Goal: Task Accomplishment & Management: Use online tool/utility

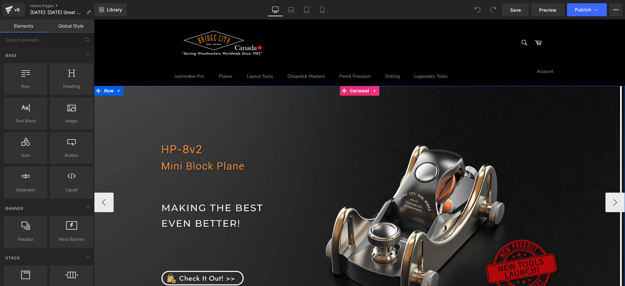
click at [373, 91] on icon at bounding box center [375, 91] width 5 height 5
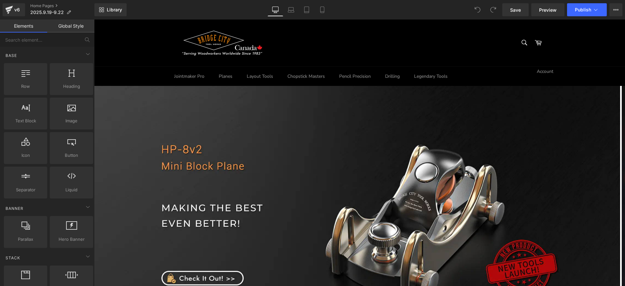
click at [446, 15] on div "Library Desktop Desktop Laptop Tablet Mobile Save Preview Publish Scheduled Vie…" at bounding box center [359, 9] width 531 height 13
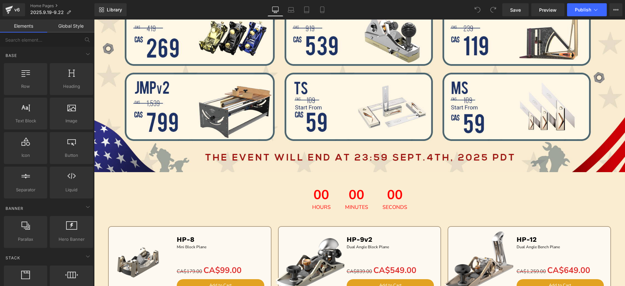
scroll to position [610, 0]
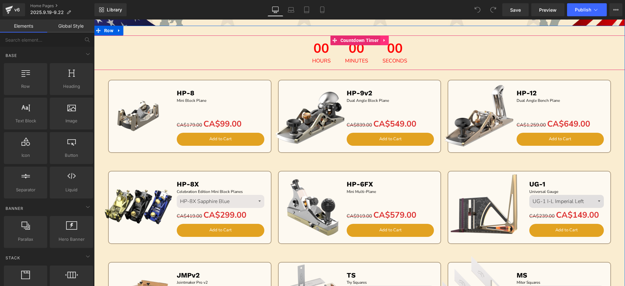
click at [382, 39] on icon at bounding box center [384, 40] width 5 height 5
click at [393, 41] on link at bounding box center [397, 40] width 8 height 10
click at [385, 40] on link at bounding box center [384, 40] width 8 height 10
click at [387, 40] on icon at bounding box center [388, 40] width 5 height 5
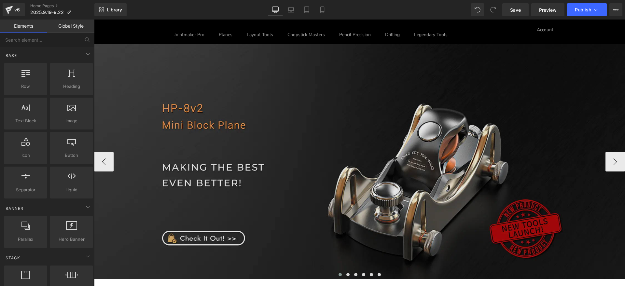
scroll to position [41, 0]
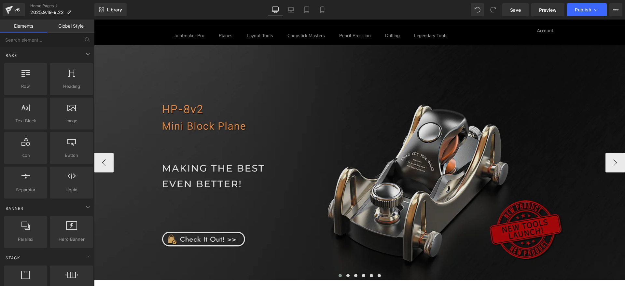
click at [368, 76] on img at bounding box center [359, 162] width 531 height 235
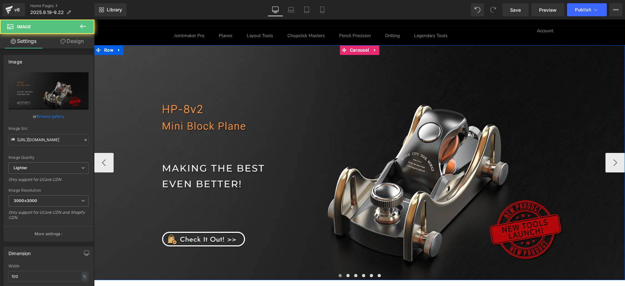
click at [374, 49] on icon at bounding box center [375, 50] width 5 height 5
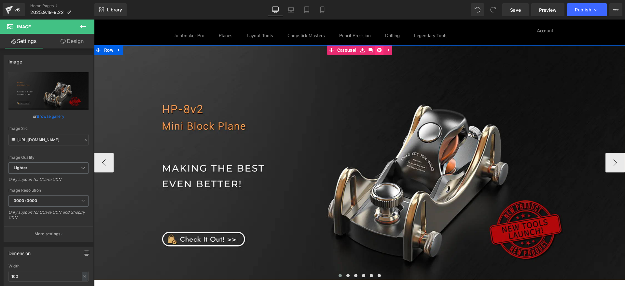
click at [380, 52] on link at bounding box center [379, 50] width 8 height 10
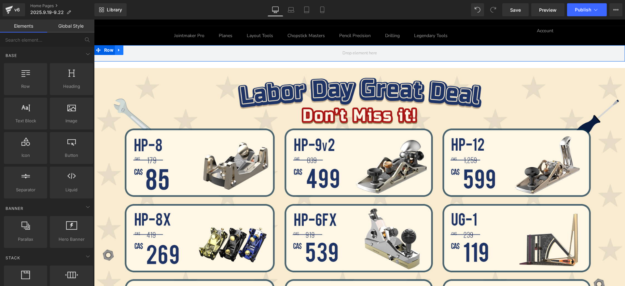
click at [120, 49] on link at bounding box center [119, 50] width 8 height 10
click at [132, 49] on link at bounding box center [136, 50] width 8 height 10
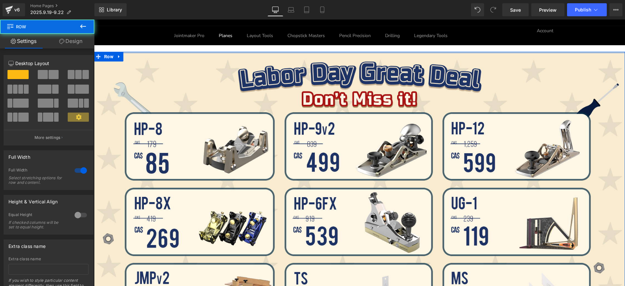
drag, startPoint x: 221, startPoint y: 52, endPoint x: 222, endPoint y: 41, distance: 11.1
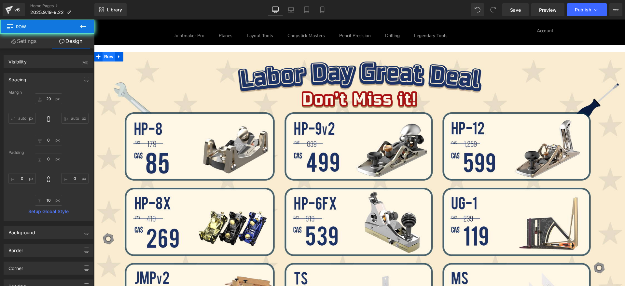
click at [110, 59] on span "Row" at bounding box center [109, 57] width 12 height 10
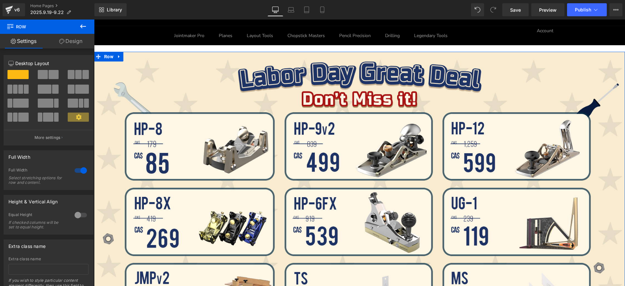
click at [69, 42] on link "Design" at bounding box center [70, 41] width 47 height 15
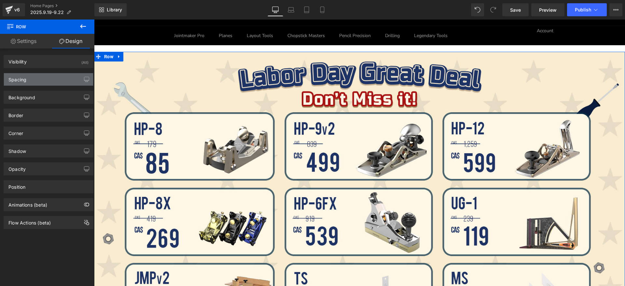
click at [43, 81] on div "Spacing" at bounding box center [48, 79] width 89 height 12
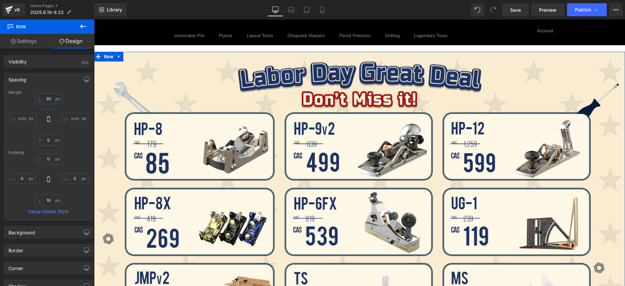
click at [50, 101] on input "text" at bounding box center [48, 98] width 27 height 11
type input "20"
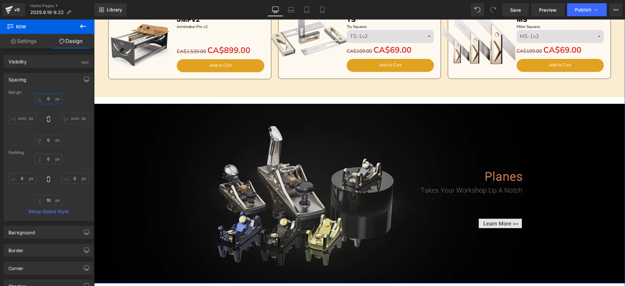
scroll to position [651, 0]
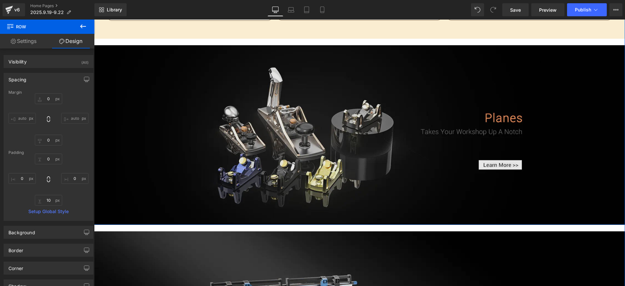
click at [297, 112] on img at bounding box center [359, 135] width 531 height 180
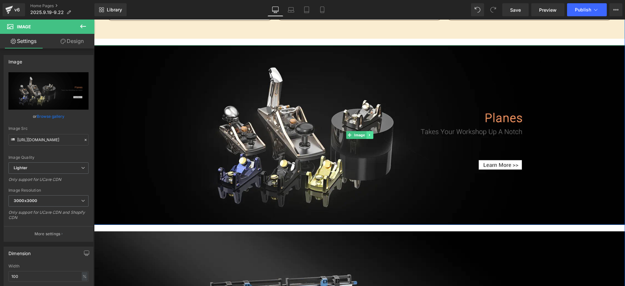
click at [369, 137] on link at bounding box center [369, 135] width 7 height 8
click at [371, 136] on icon at bounding box center [373, 135] width 4 height 4
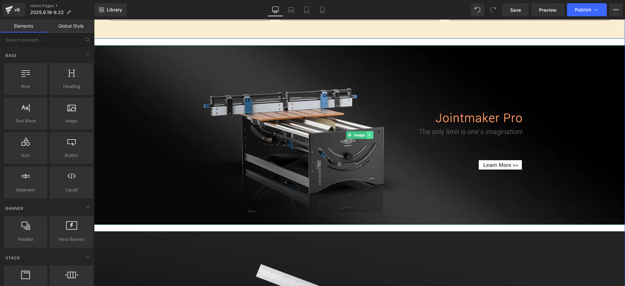
click at [369, 137] on icon at bounding box center [370, 135] width 4 height 4
click at [371, 134] on icon at bounding box center [373, 135] width 4 height 4
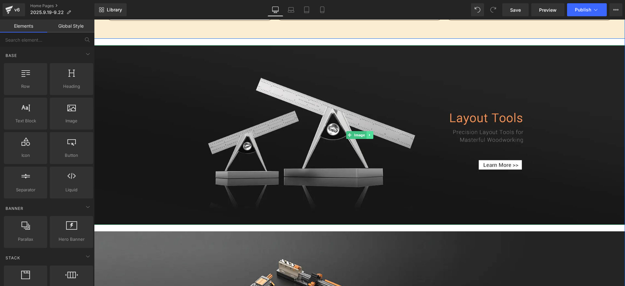
click at [370, 134] on link at bounding box center [369, 135] width 7 height 8
click at [371, 134] on icon at bounding box center [373, 135] width 4 height 4
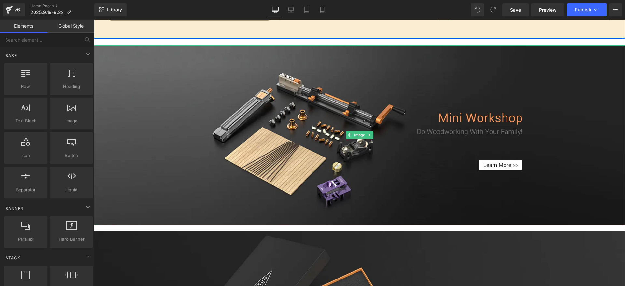
click at [370, 134] on link at bounding box center [369, 135] width 7 height 8
click at [371, 134] on icon at bounding box center [373, 135] width 4 height 4
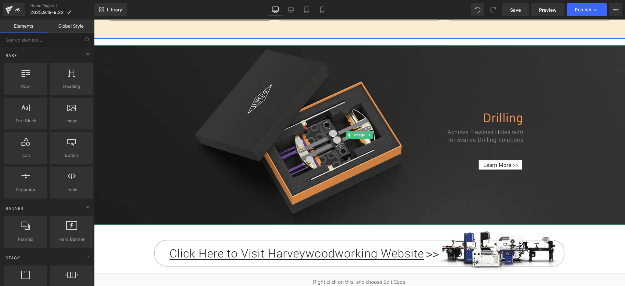
click at [370, 134] on link at bounding box center [369, 135] width 7 height 8
click at [371, 134] on icon at bounding box center [373, 135] width 4 height 4
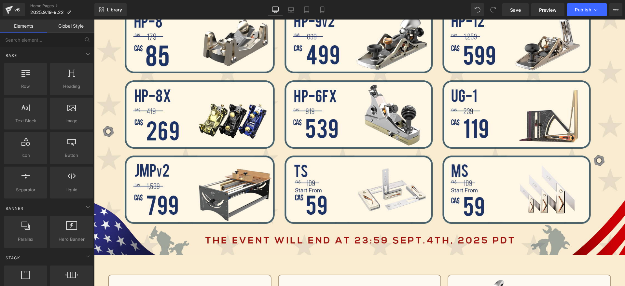
scroll to position [163, 0]
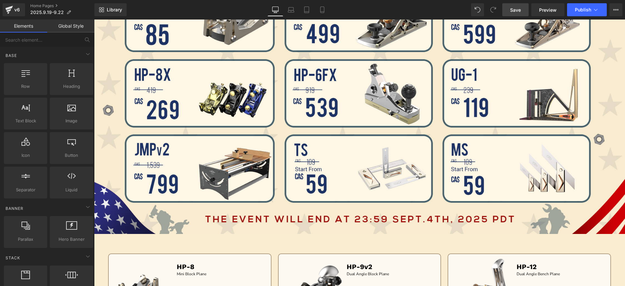
click at [506, 10] on link "Save" at bounding box center [515, 9] width 26 height 13
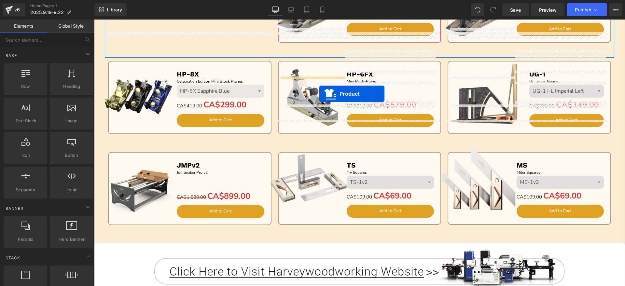
scroll to position [448, 0]
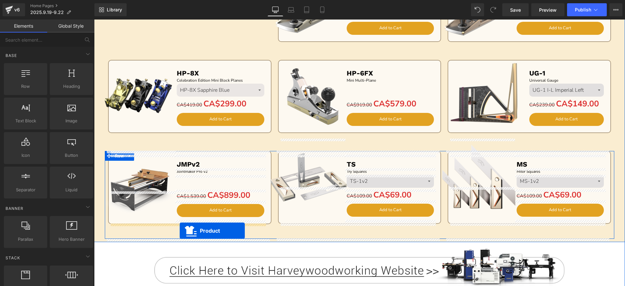
drag, startPoint x: 173, startPoint y: 54, endPoint x: 179, endPoint y: 230, distance: 176.6
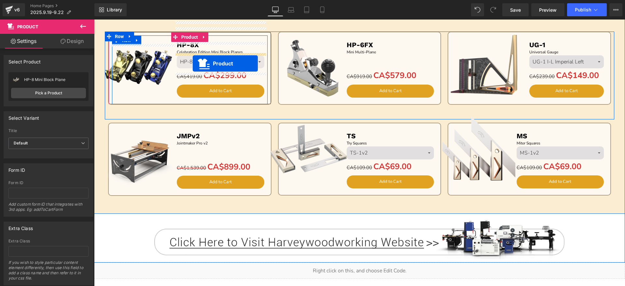
scroll to position [464, 0]
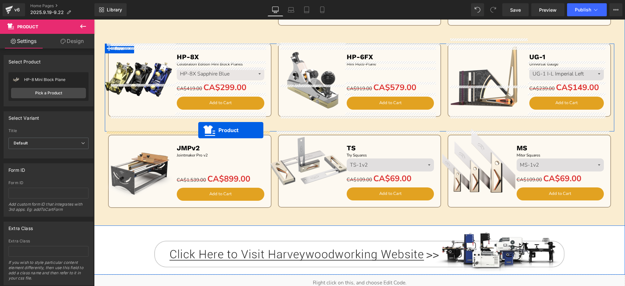
drag, startPoint x: 171, startPoint y: 137, endPoint x: 198, endPoint y: 130, distance: 28.0
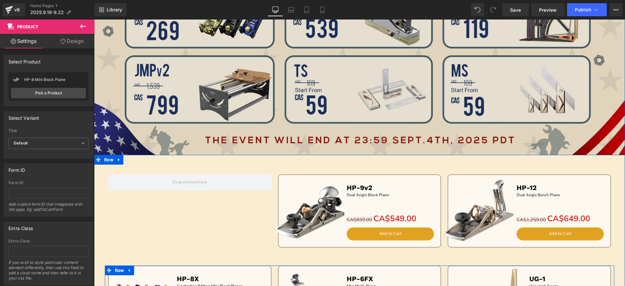
scroll to position [220, 0]
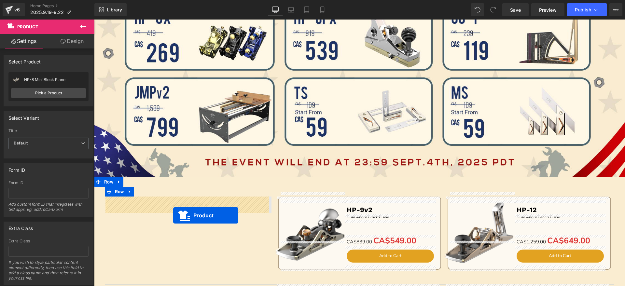
drag, startPoint x: 172, startPoint y: 226, endPoint x: 173, endPoint y: 212, distance: 14.7
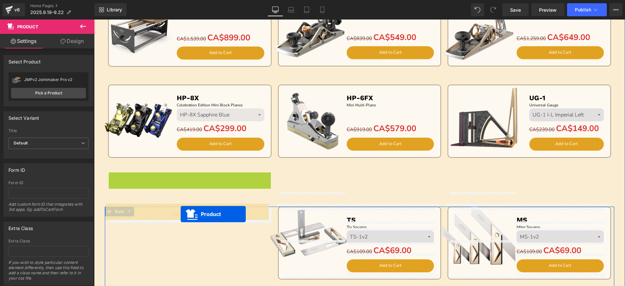
scroll to position [464, 0]
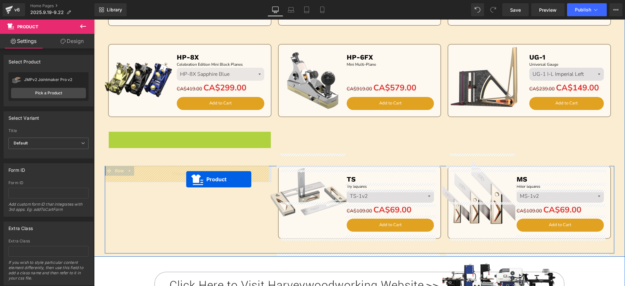
drag, startPoint x: 174, startPoint y: 179, endPoint x: 186, endPoint y: 179, distance: 12.7
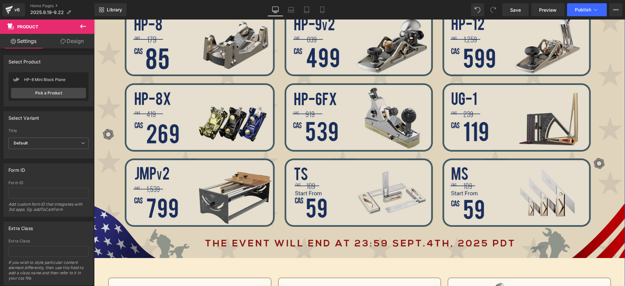
scroll to position [138, 0]
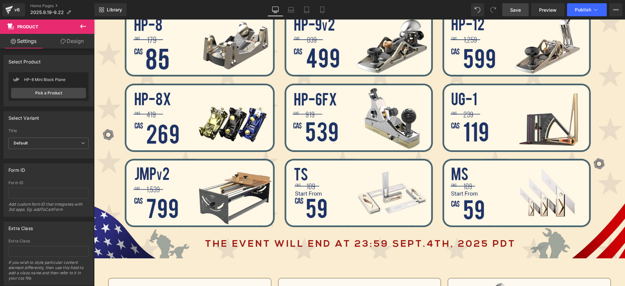
click at [512, 15] on link "Save" at bounding box center [515, 9] width 26 height 13
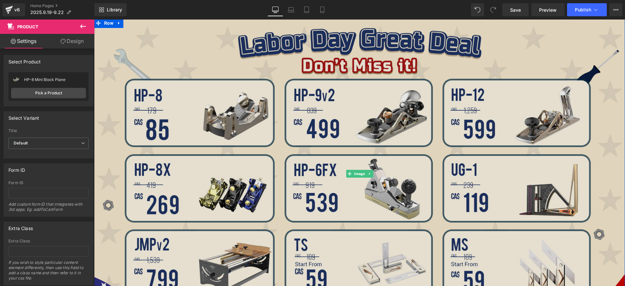
scroll to position [0, 0]
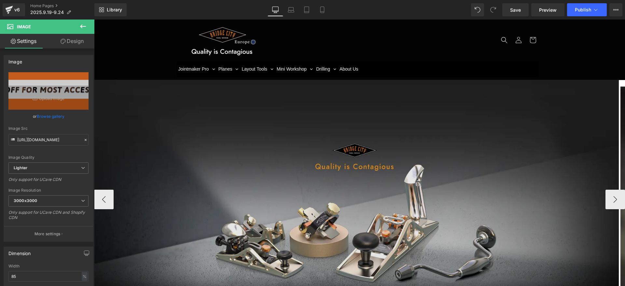
click at [367, 108] on img at bounding box center [356, 196] width 525 height 232
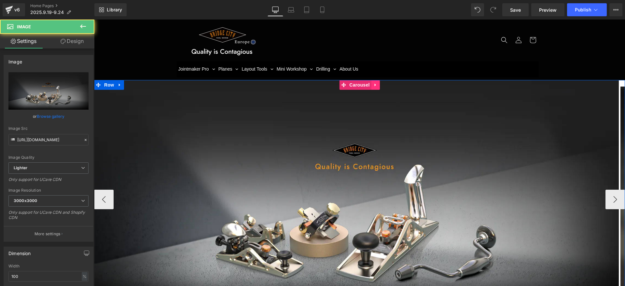
click at [375, 85] on icon at bounding box center [375, 85] width 5 height 5
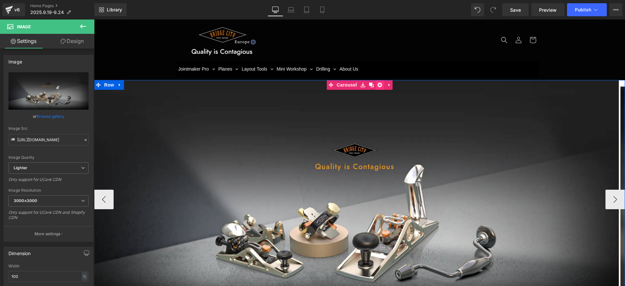
click at [378, 85] on icon at bounding box center [380, 85] width 5 height 5
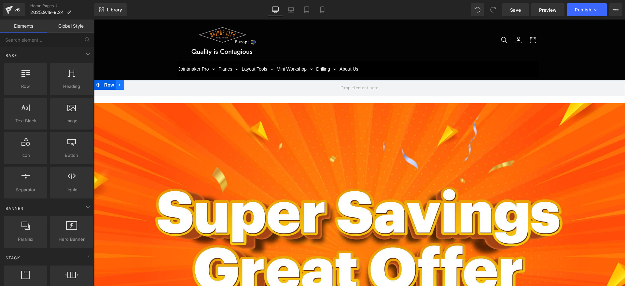
click at [118, 84] on icon at bounding box center [120, 85] width 5 height 5
click at [141, 84] on link at bounding box center [145, 85] width 8 height 10
click at [120, 85] on link at bounding box center [120, 85] width 8 height 10
click at [132, 85] on link at bounding box center [136, 85] width 8 height 10
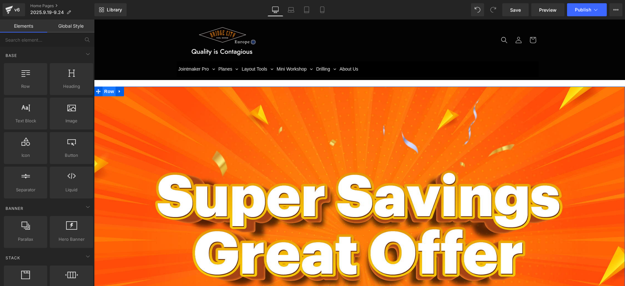
drag, startPoint x: 98, startPoint y: 87, endPoint x: 108, endPoint y: 92, distance: 11.2
click at [99, 88] on span at bounding box center [98, 92] width 8 height 10
click at [108, 92] on span "Row" at bounding box center [109, 92] width 13 height 10
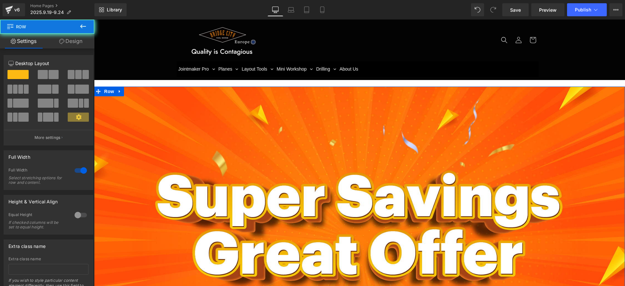
click at [60, 40] on icon at bounding box center [61, 41] width 5 height 5
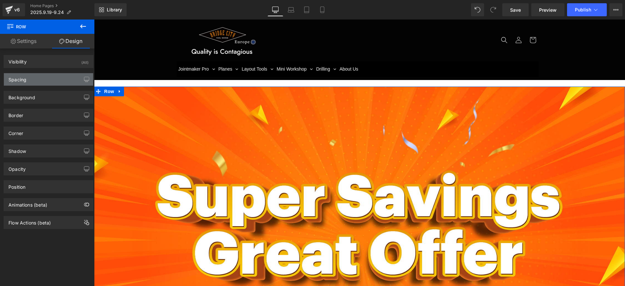
click at [39, 82] on div "Spacing" at bounding box center [48, 79] width 89 height 12
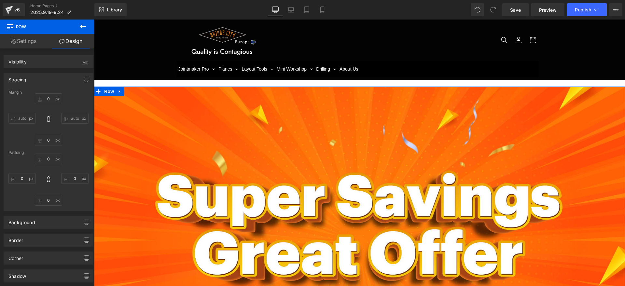
type input "20"
type input "0"
type input "1"
type input "0"
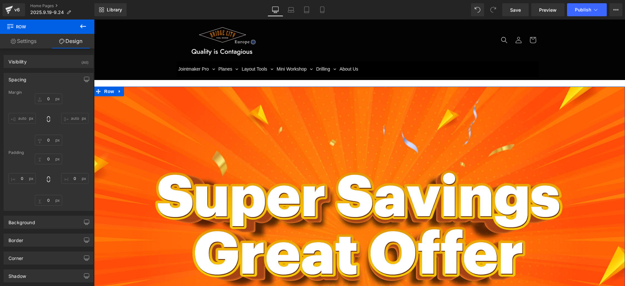
type input "0"
click at [58, 103] on input "20" at bounding box center [48, 98] width 27 height 11
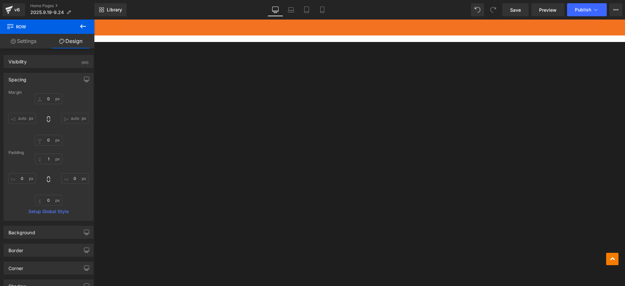
scroll to position [1384, 0]
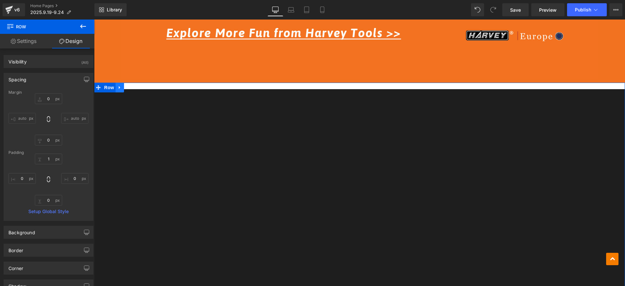
click at [118, 87] on icon at bounding box center [120, 87] width 5 height 5
click at [134, 87] on icon at bounding box center [136, 87] width 5 height 5
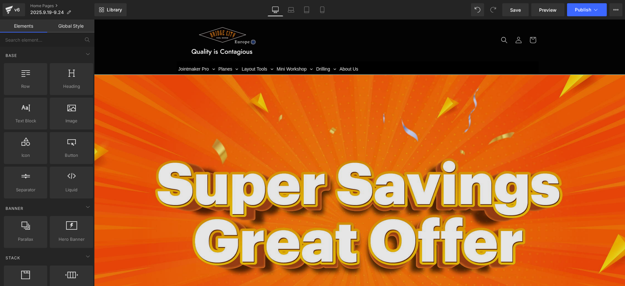
scroll to position [0, 0]
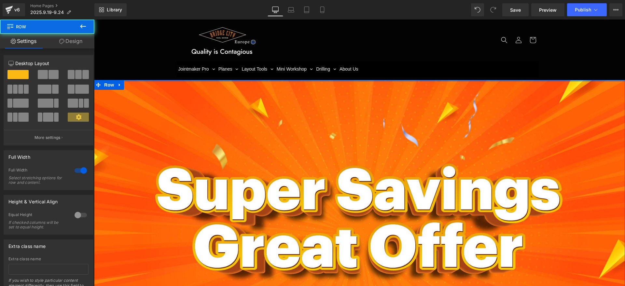
drag, startPoint x: 131, startPoint y: 80, endPoint x: 187, endPoint y: 171, distance: 107.1
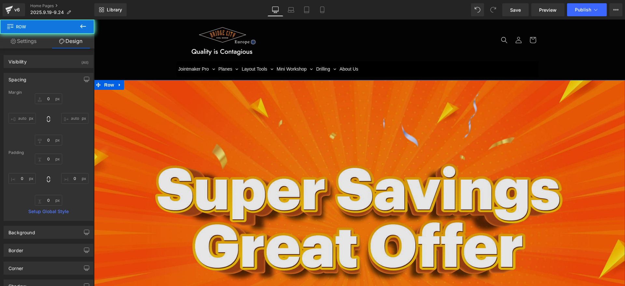
type input "0"
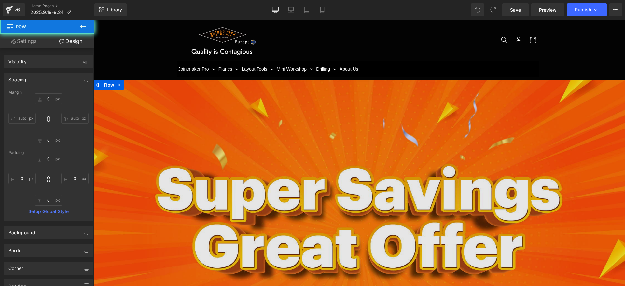
type input "0"
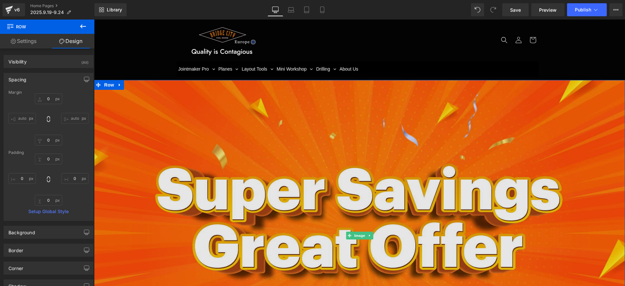
click at [262, 165] on img at bounding box center [359, 235] width 531 height 311
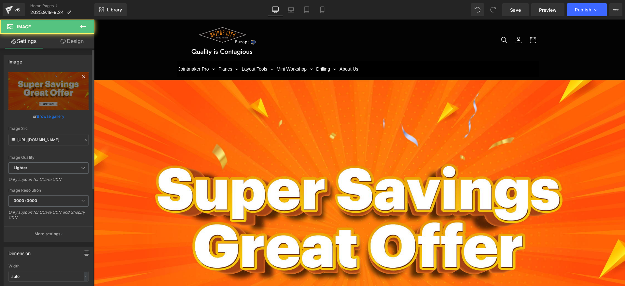
click at [79, 81] on link at bounding box center [84, 78] width 10 height 10
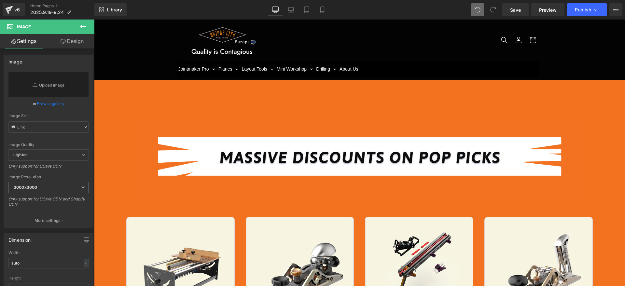
type input "[URL][DOMAIN_NAME]"
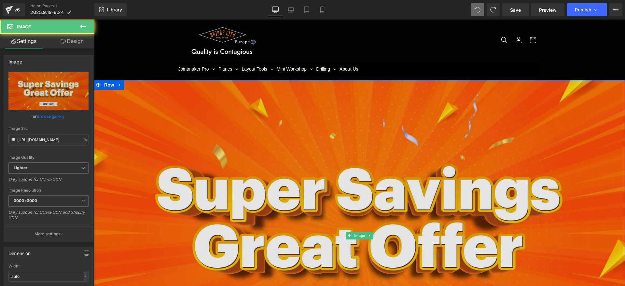
click at [267, 169] on img at bounding box center [359, 235] width 531 height 311
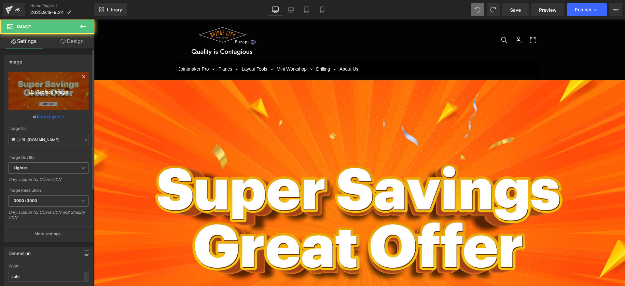
click at [54, 89] on icon "Replace Image" at bounding box center [48, 91] width 52 height 8
type input "C:\fakepath\bannerBC.jpg"
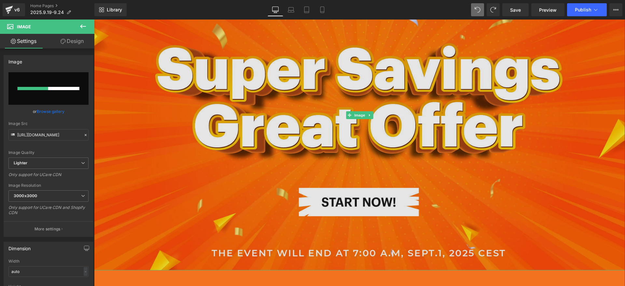
scroll to position [122, 0]
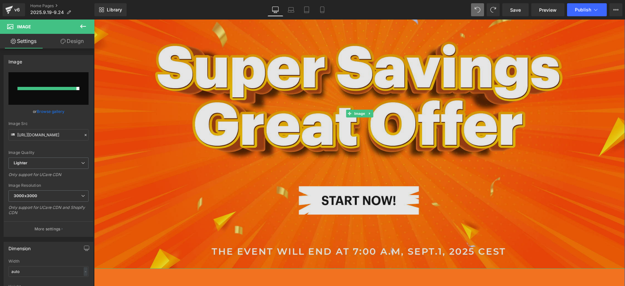
type input "https://ucarecdn.com/5a2dc0fc-3675-4dde-b71f-c10f6f9726ac/-/format/auto/-/previ…"
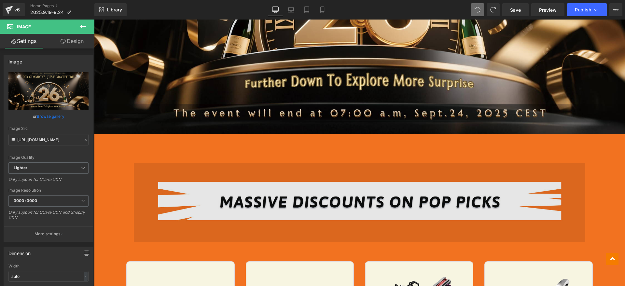
scroll to position [326, 0]
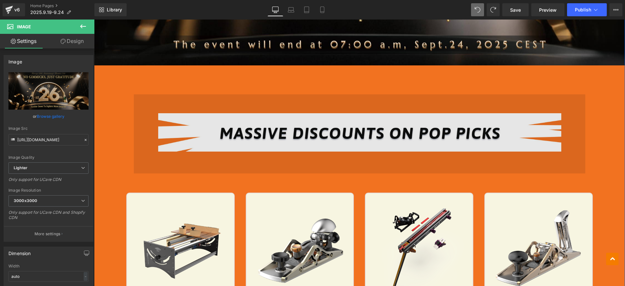
click at [206, 116] on img at bounding box center [359, 119] width 451 height 108
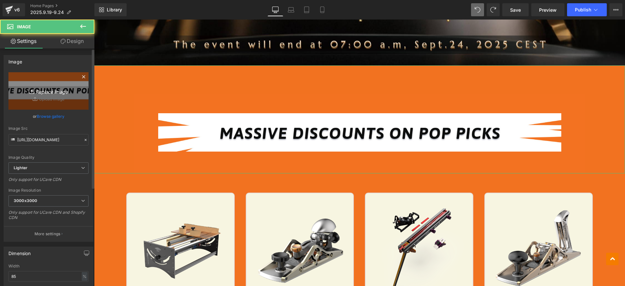
click at [72, 83] on link "Replace Image" at bounding box center [48, 90] width 80 height 37
type input "C:\fakepath\标题英_04.png"
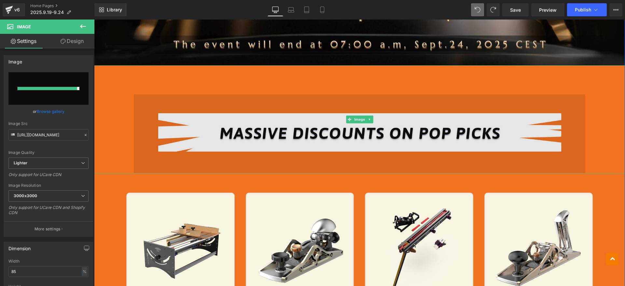
type input "https://ucarecdn.com/daf8204d-5c2b-401e-af66-6a7f1fb3254f/-/format/auto/-/previ…"
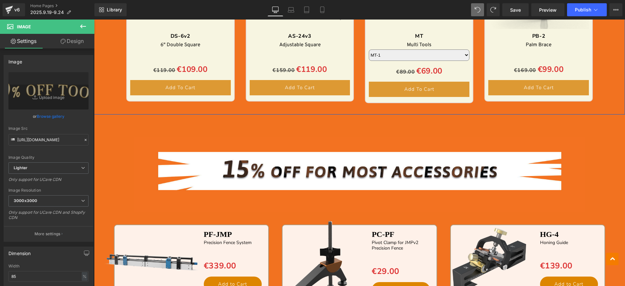
scroll to position [977, 0]
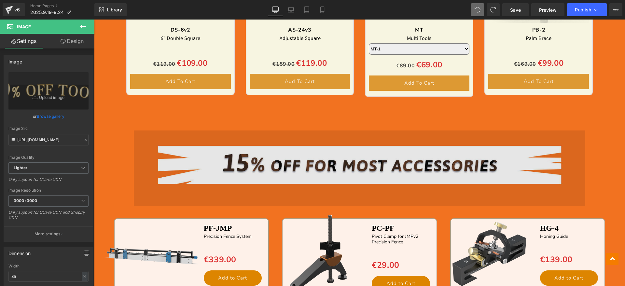
click at [310, 144] on img at bounding box center [359, 163] width 451 height 110
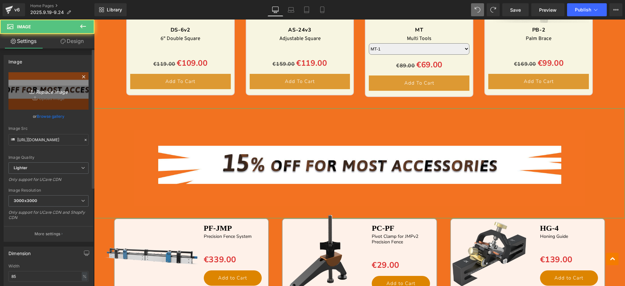
click at [76, 93] on link "Replace Image" at bounding box center [48, 90] width 80 height 37
type input "C:\fakepath\标题_11.png"
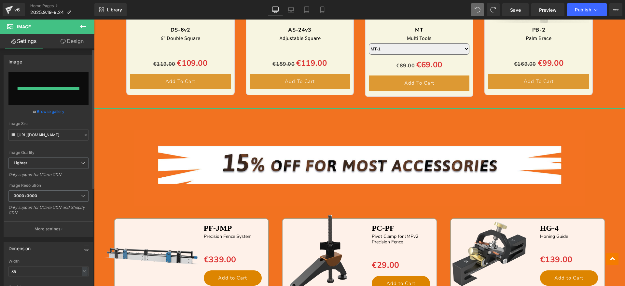
type input "https://ucarecdn.com/ec146b12-734d-46b9-8df8-16716e335982/-/format/auto/-/previ…"
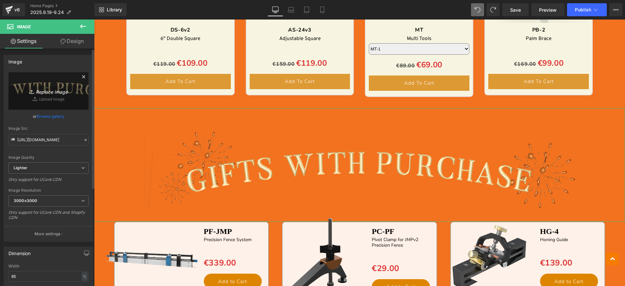
click at [65, 92] on icon "Replace Image" at bounding box center [48, 91] width 52 height 8
type input "C:\fakepath\标题_08.png"
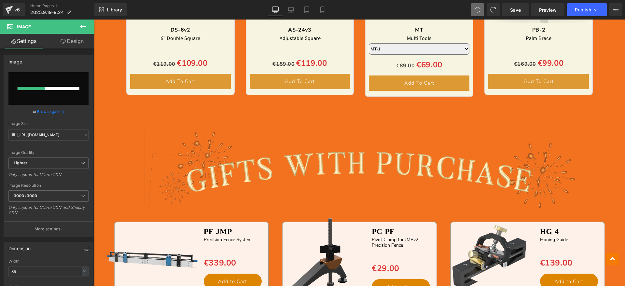
type input "https://ucarecdn.com/7a0713f7-ee0e-40b8-972d-7eb02f253b97/-/format/auto/-/previ…"
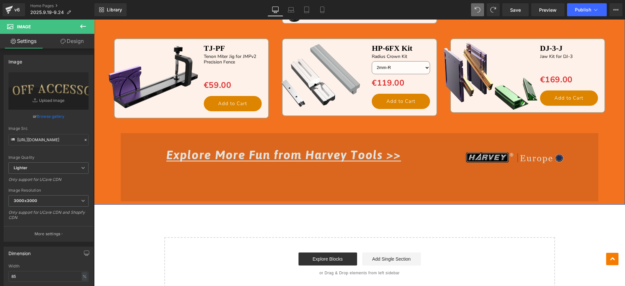
scroll to position [1261, 0]
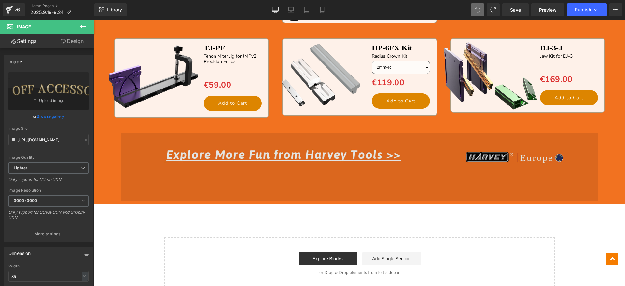
click at [310, 159] on img at bounding box center [360, 167] width 478 height 68
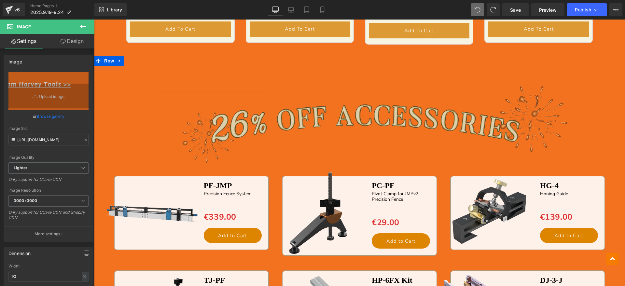
scroll to position [1017, 0]
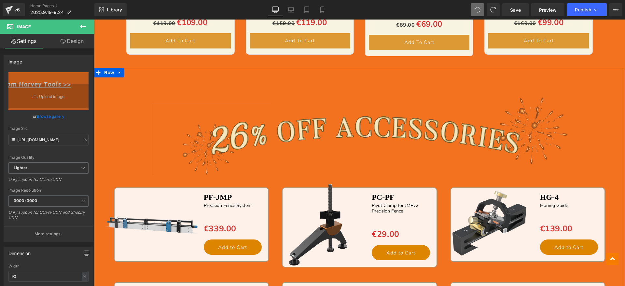
click at [354, 124] on div "Image" at bounding box center [359, 128] width 531 height 120
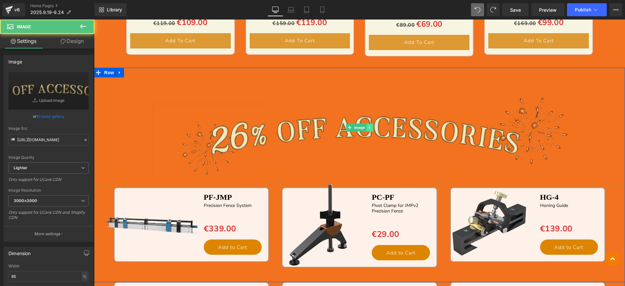
click at [368, 124] on link at bounding box center [369, 128] width 7 height 8
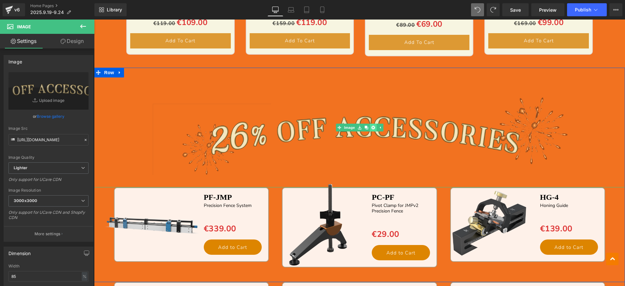
click at [371, 127] on icon at bounding box center [373, 128] width 4 height 4
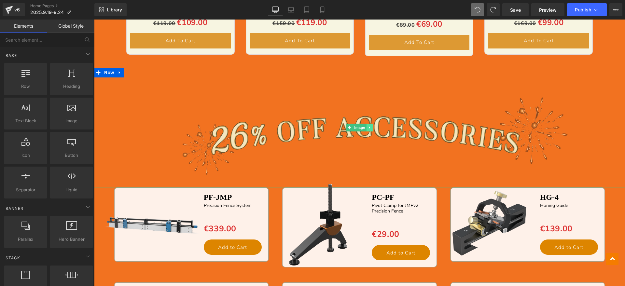
click at [369, 127] on icon at bounding box center [370, 128] width 4 height 4
click at [365, 127] on icon at bounding box center [367, 128] width 4 height 4
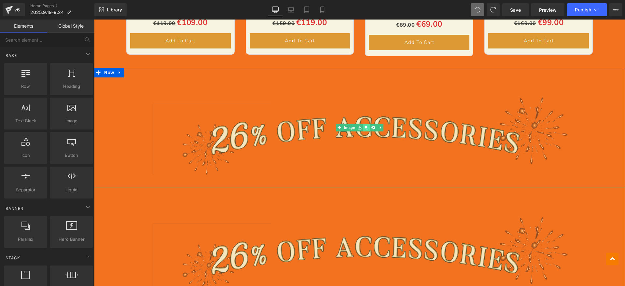
click at [365, 127] on icon at bounding box center [367, 128] width 4 height 4
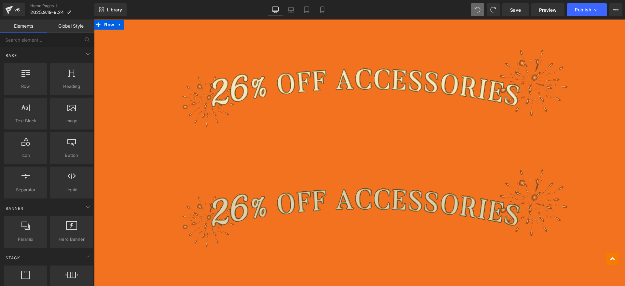
scroll to position [1139, 0]
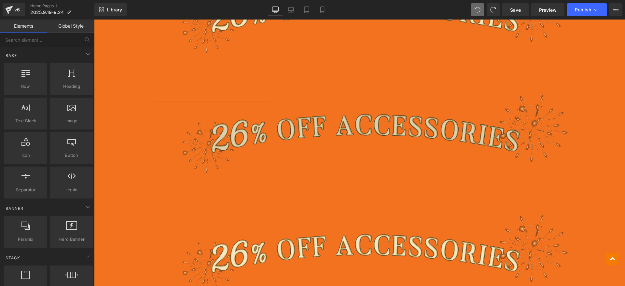
click at [297, 131] on img at bounding box center [359, 125] width 451 height 120
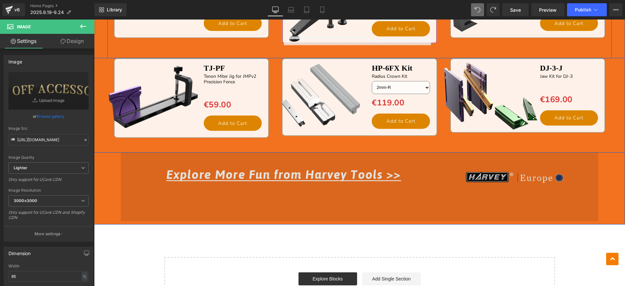
scroll to position [1384, 0]
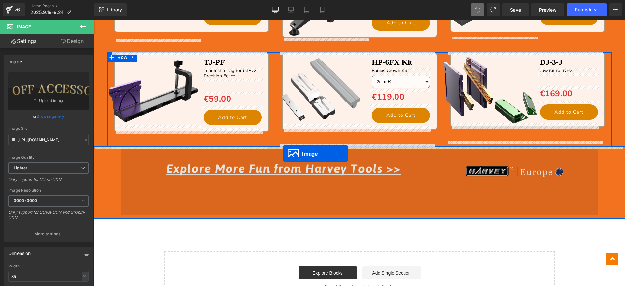
drag, startPoint x: 343, startPoint y: 125, endPoint x: 283, endPoint y: 154, distance: 66.8
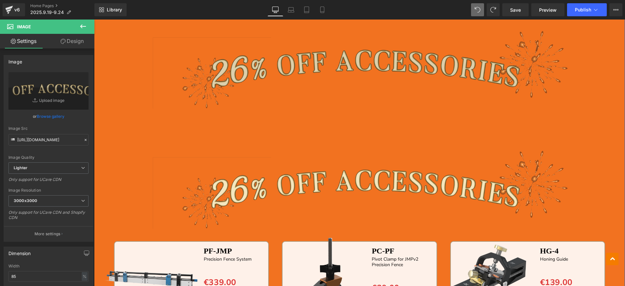
scroll to position [1082, 0]
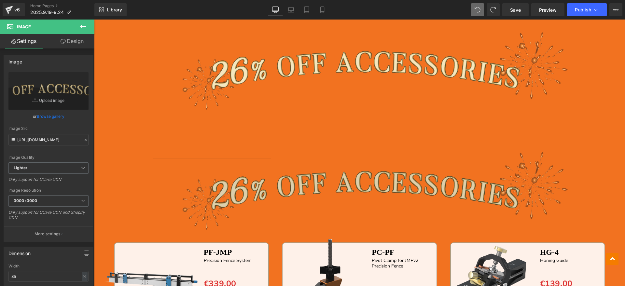
click at [355, 204] on img at bounding box center [359, 182] width 451 height 120
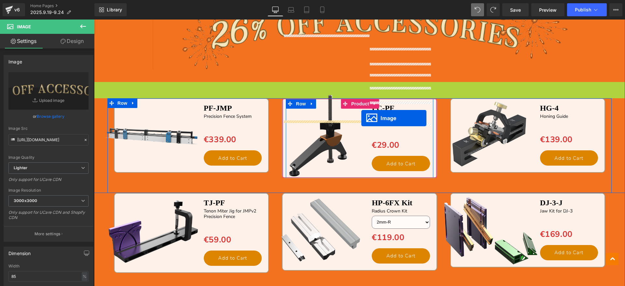
scroll to position [1367, 0]
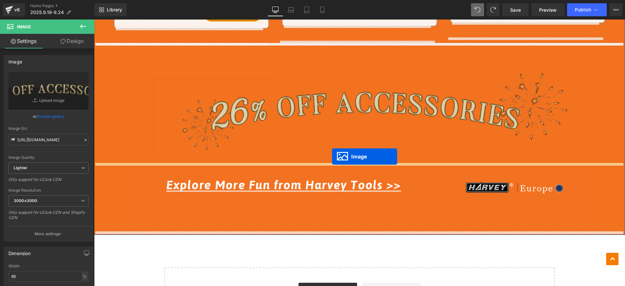
drag, startPoint x: 347, startPoint y: 182, endPoint x: 332, endPoint y: 157, distance: 29.9
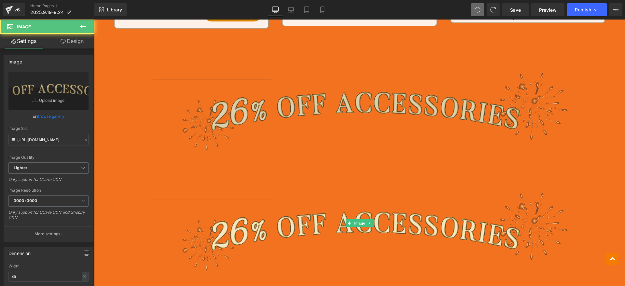
click at [340, 110] on img at bounding box center [359, 103] width 451 height 120
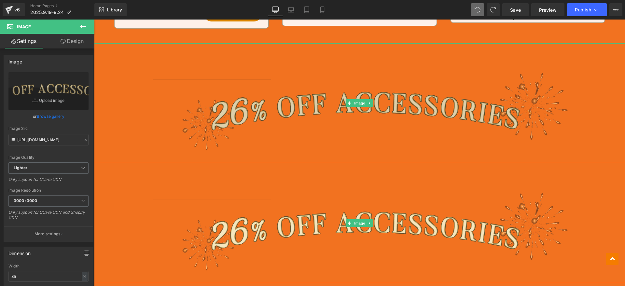
click at [252, 102] on img at bounding box center [359, 103] width 451 height 120
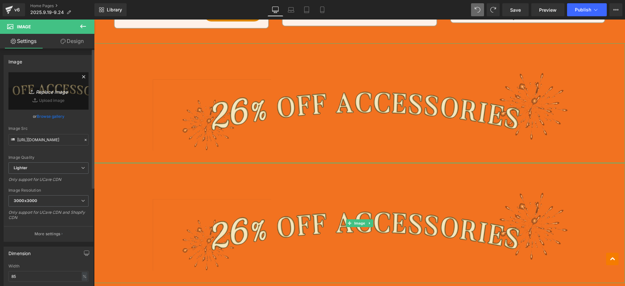
click at [75, 100] on link "Replace Image" at bounding box center [48, 90] width 80 height 37
type input "C:\fakepath\标题_11.png"
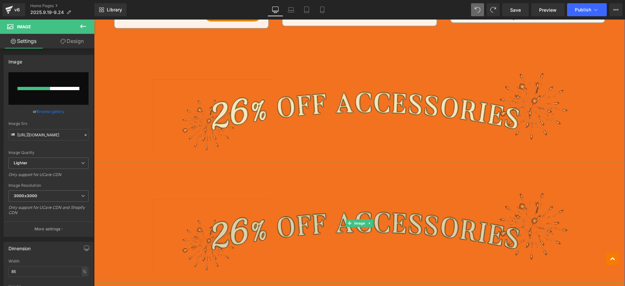
click at [313, 191] on img at bounding box center [359, 223] width 451 height 120
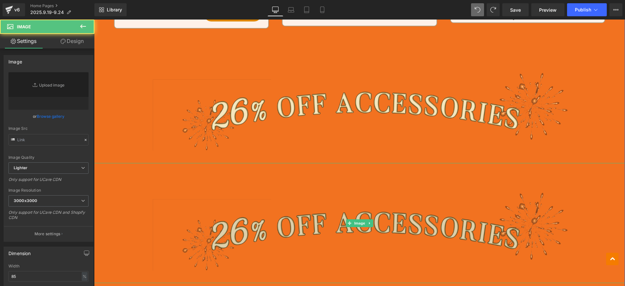
type input "https://ucarecdn.com/7a0713f7-ee0e-40b8-972d-7eb02f253b97/-/format/auto/-/previ…"
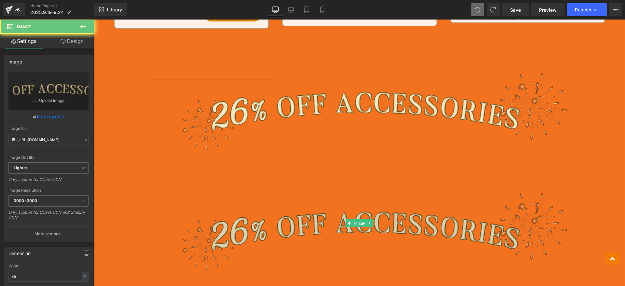
click at [251, 220] on img at bounding box center [359, 223] width 451 height 120
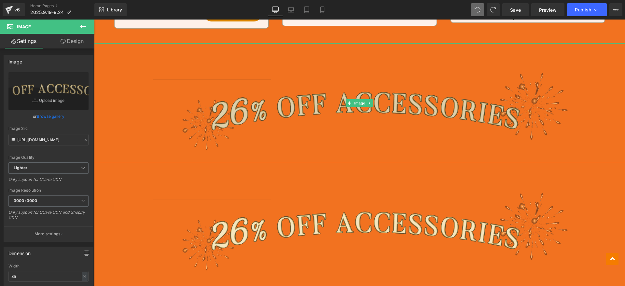
click at [236, 101] on img at bounding box center [359, 103] width 451 height 120
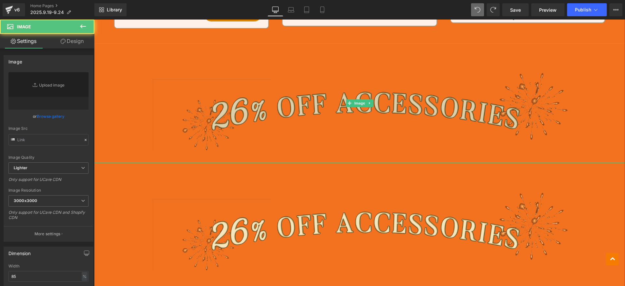
type input "https://ucarecdn.com/7a0713f7-ee0e-40b8-972d-7eb02f253b97/-/format/auto/-/previ…"
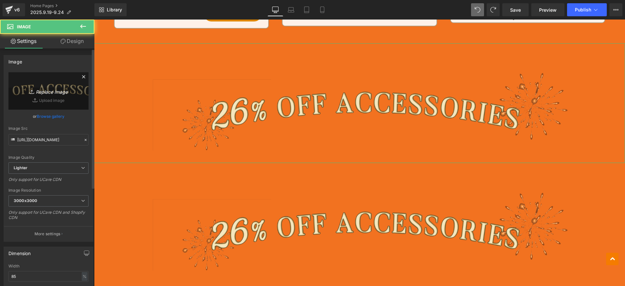
click at [65, 90] on icon "Replace Image" at bounding box center [48, 91] width 52 height 8
type input "C:\fakepath\标题_11.png"
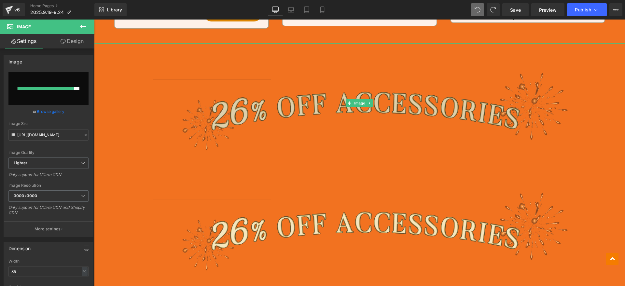
type input "https://ucarecdn.com/2a1d5ca6-4cf8-4dfc-abb0-e92b752f2532/-/format/auto/-/previ…"
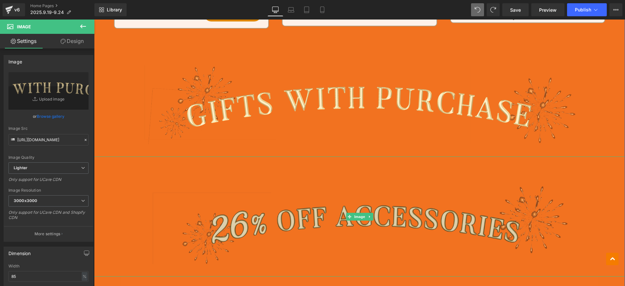
click at [306, 206] on img at bounding box center [359, 217] width 451 height 120
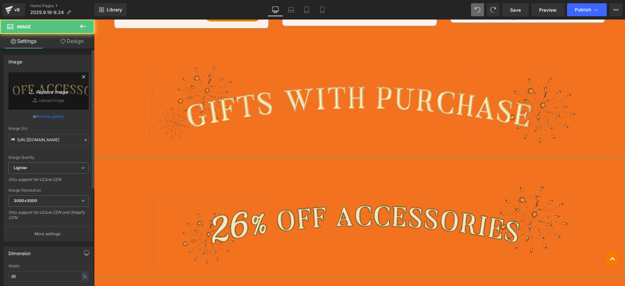
click at [52, 88] on icon "Replace Image" at bounding box center [48, 91] width 52 height 8
type input "C:\fakepath\edm_08.png"
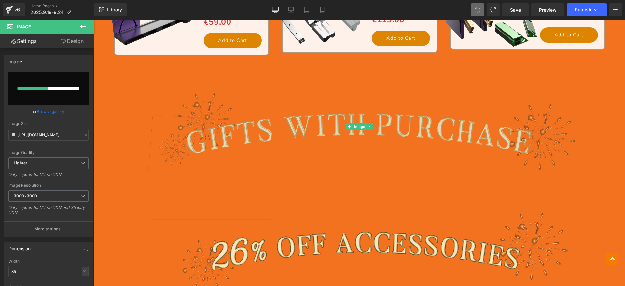
scroll to position [1310, 0]
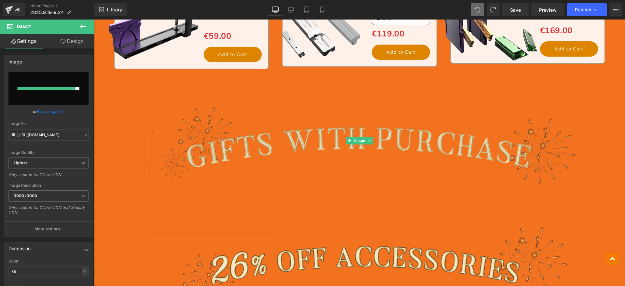
type input "https://ucarecdn.com/0244985e-72a9-44d7-9a74-3a981e85d9a1/-/format/auto/-/previ…"
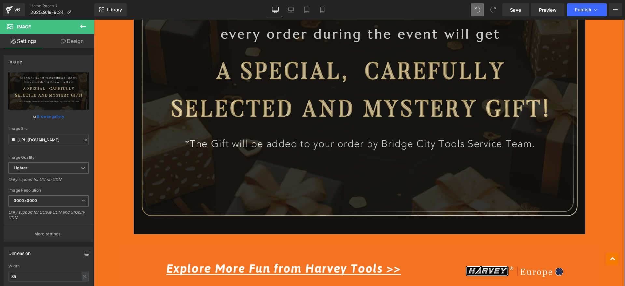
scroll to position [1717, 0]
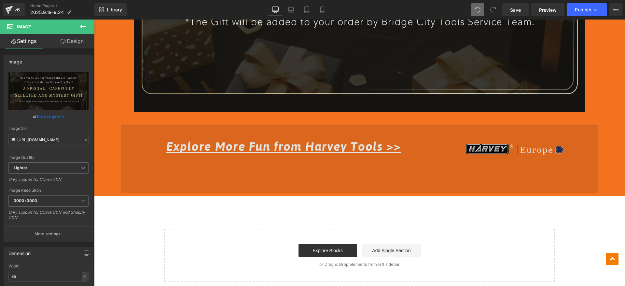
click at [291, 145] on img at bounding box center [360, 159] width 478 height 68
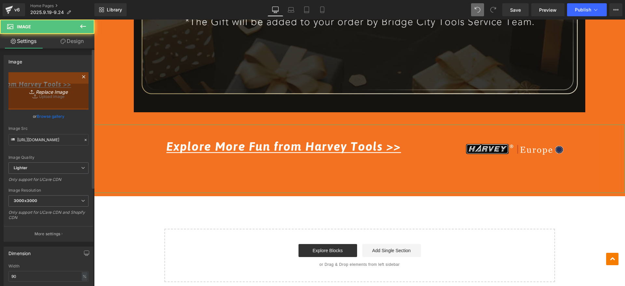
click at [32, 83] on link "Replace Image" at bounding box center [48, 90] width 80 height 37
type input "C:\fakepath\edm_10.jpg"
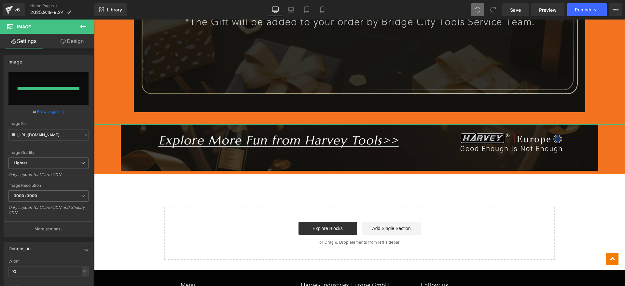
type input "https://ucarecdn.com/9cddbeed-c542-4696-b7d8-1a928128117d/-/format/auto/-/previ…"
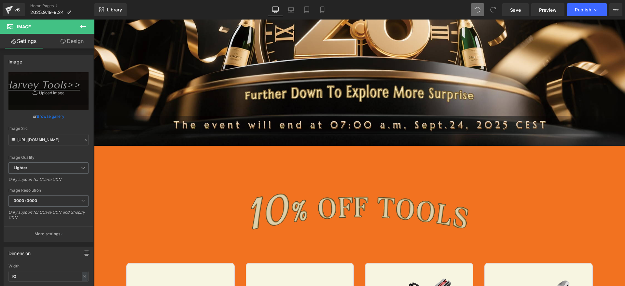
scroll to position [171, 0]
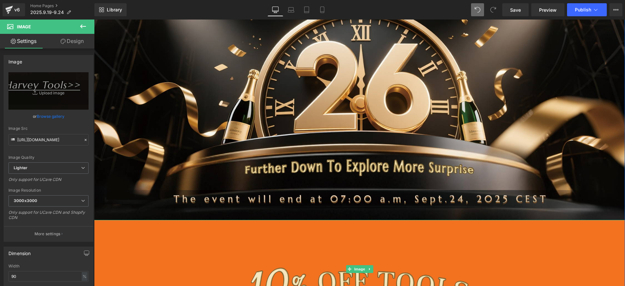
click at [104, 252] on div at bounding box center [359, 269] width 531 height 98
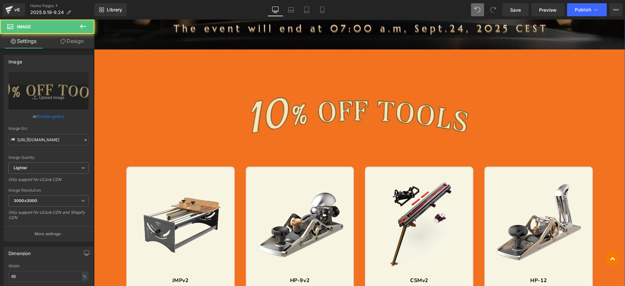
scroll to position [415, 0]
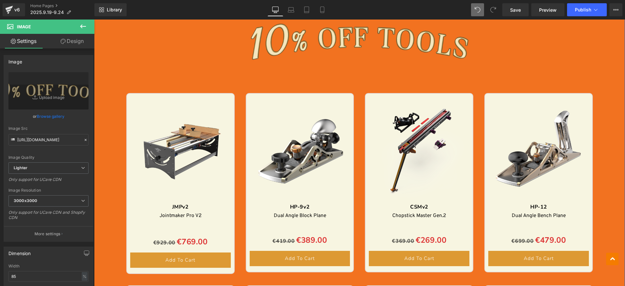
click at [116, 181] on div "Image Image Sale Off (P) Image JMPv2 Text Block Jointmaker Pro V2 Text Block Se…" at bounding box center [359, 167] width 531 height 1005
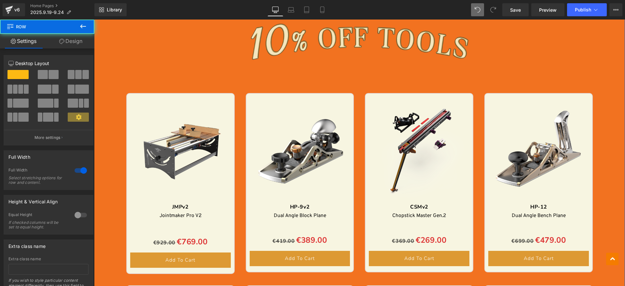
click at [76, 35] on link "Design" at bounding box center [70, 41] width 47 height 15
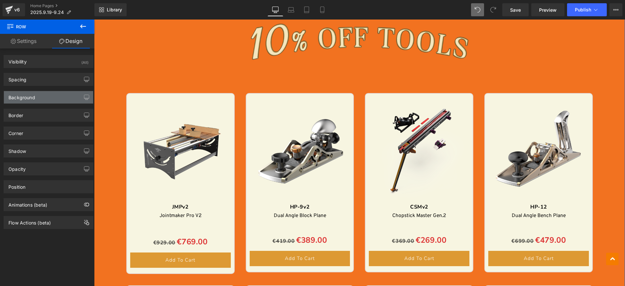
click at [33, 96] on div "Background" at bounding box center [21, 95] width 27 height 9
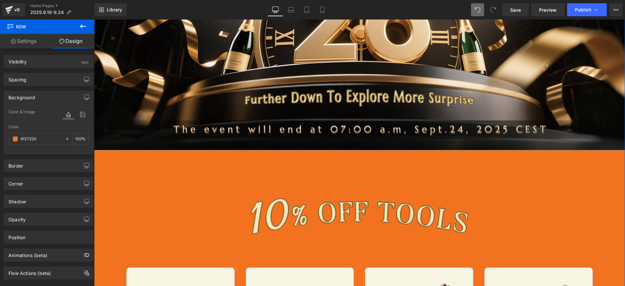
scroll to position [285, 0]
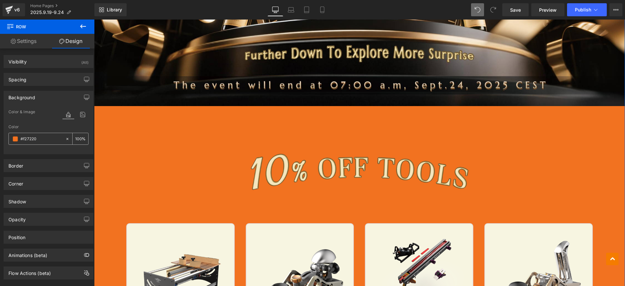
paste input "15141"
type input "#151410"
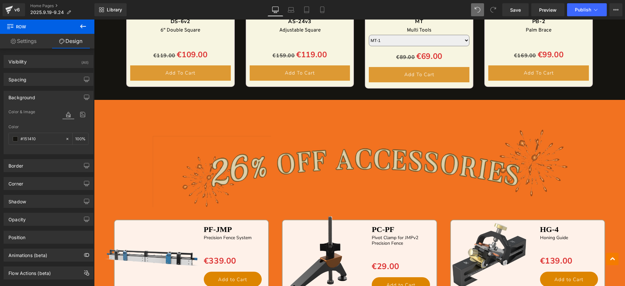
scroll to position [977, 0]
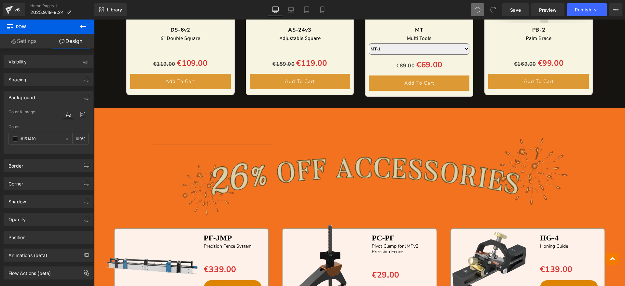
click at [134, 139] on img at bounding box center [359, 168] width 451 height 120
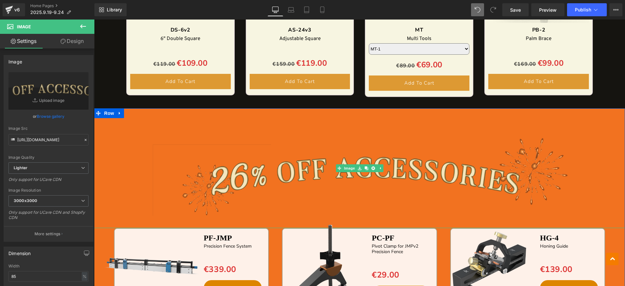
click at [104, 129] on div at bounding box center [359, 168] width 531 height 120
click at [106, 114] on span "Row" at bounding box center [109, 113] width 13 height 10
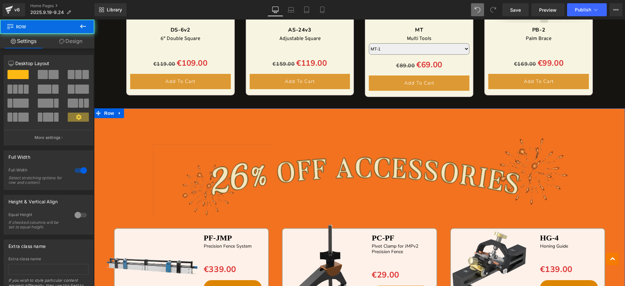
click at [71, 42] on link "Design" at bounding box center [70, 41] width 47 height 15
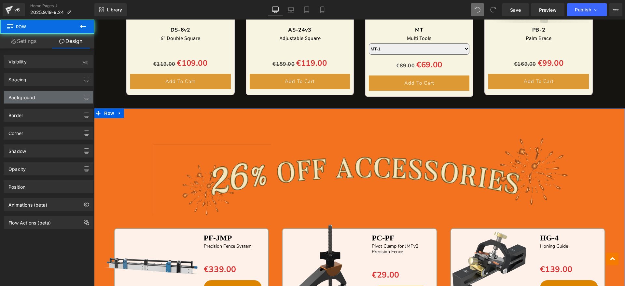
click at [43, 98] on div "Background" at bounding box center [48, 97] width 89 height 12
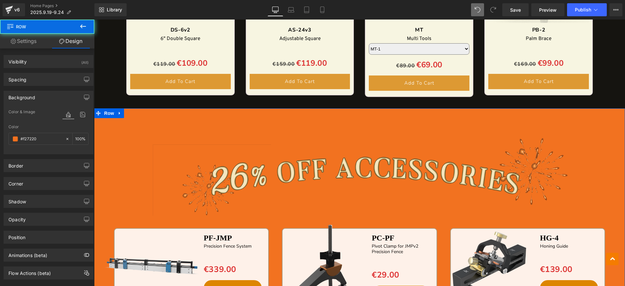
type input "#f27220"
type input "100"
click at [43, 138] on input "#f27220" at bounding box center [42, 138] width 42 height 7
paste input "15141"
type input "#151410"
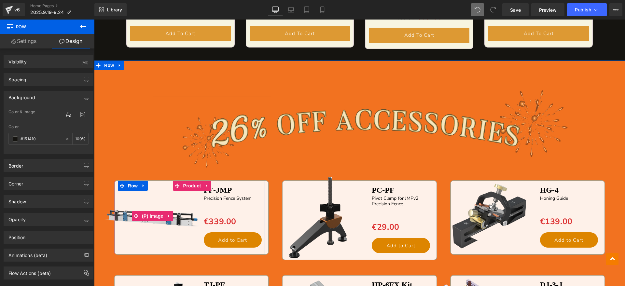
scroll to position [1099, 0]
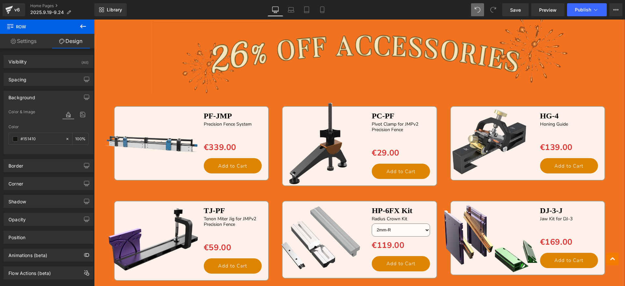
click at [102, 211] on img at bounding box center [153, 239] width 102 height 102
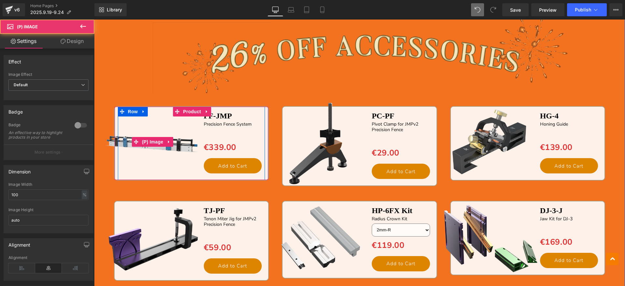
click at [102, 179] on img at bounding box center [153, 142] width 102 height 102
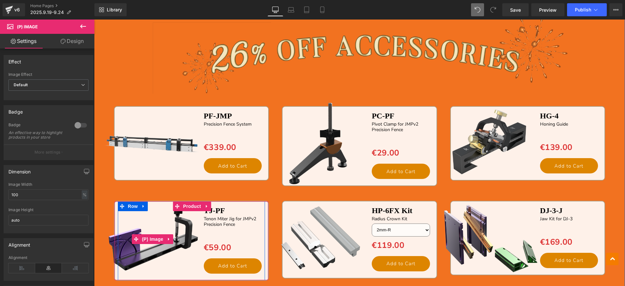
click at [102, 191] on img at bounding box center [153, 239] width 102 height 102
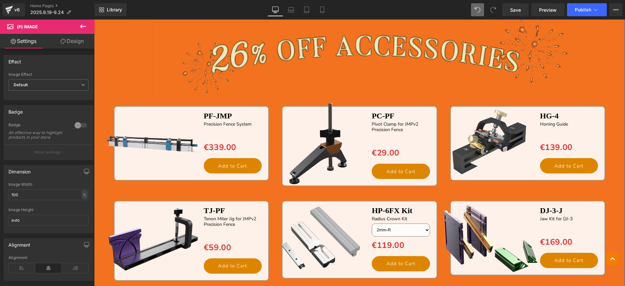
click at [273, 188] on img at bounding box center [321, 238] width 102 height 102
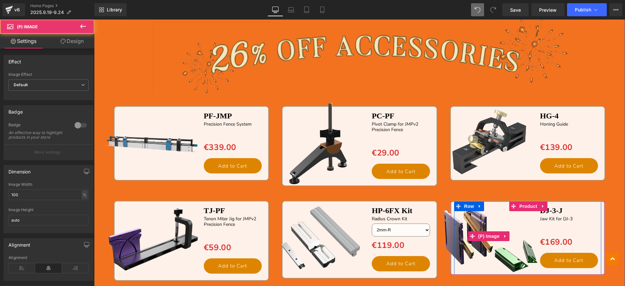
click at [450, 191] on img at bounding box center [489, 236] width 102 height 102
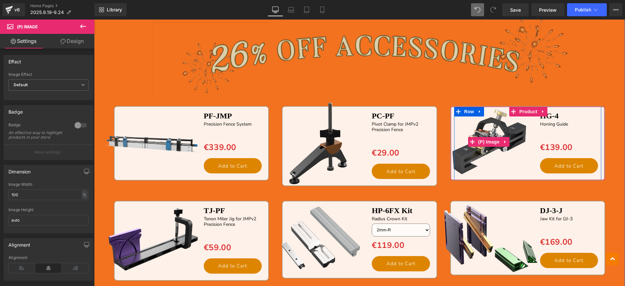
click at [553, 88] on img at bounding box center [359, 46] width 451 height 120
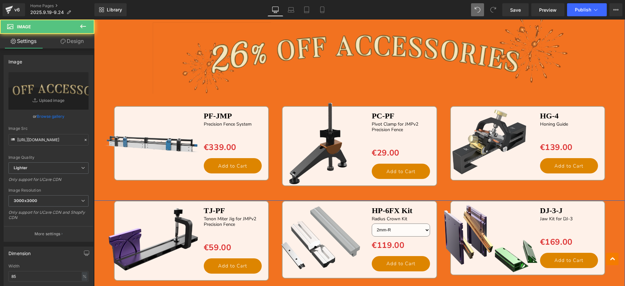
click at [615, 121] on div "Image Sale Off (P) Image PF-JMP Text Block Precision Fence System Text Block Se…" at bounding box center [359, 93] width 531 height 215
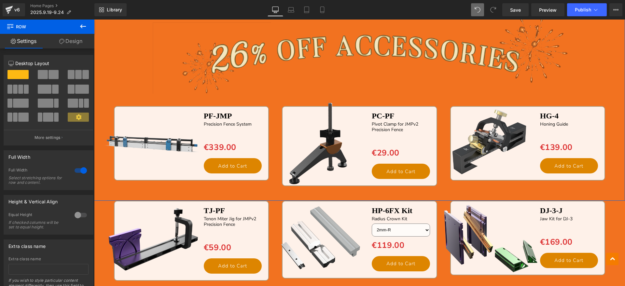
click at [64, 45] on link "Design" at bounding box center [70, 41] width 47 height 15
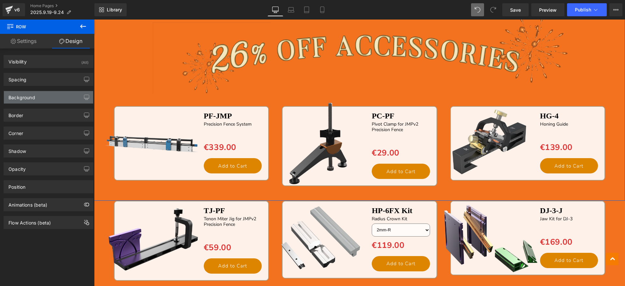
click at [34, 101] on div "Background" at bounding box center [48, 97] width 89 height 12
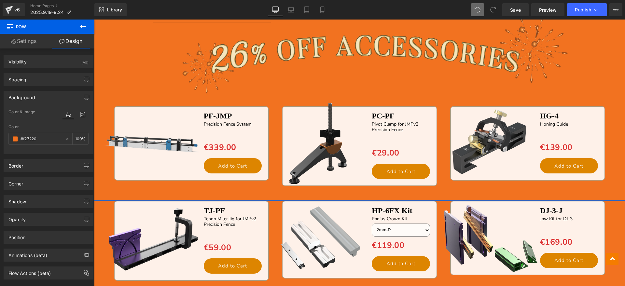
type input "#f27220"
type input "100"
click at [41, 135] on input "#f27220" at bounding box center [42, 138] width 42 height 7
paste input "15141"
type input "#151410"
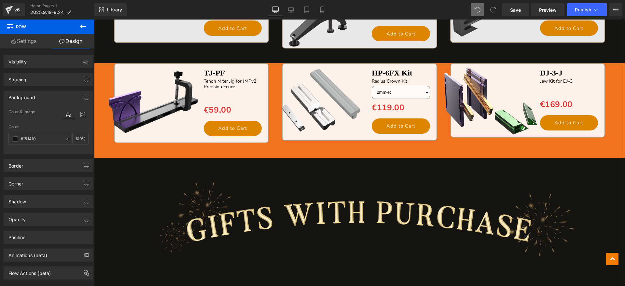
scroll to position [1261, 0]
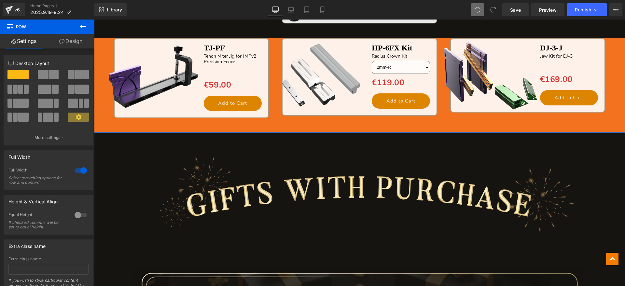
click at [71, 44] on link "Design" at bounding box center [70, 41] width 47 height 15
click at [0, 0] on div "Background" at bounding box center [0, 0] width 0 height 0
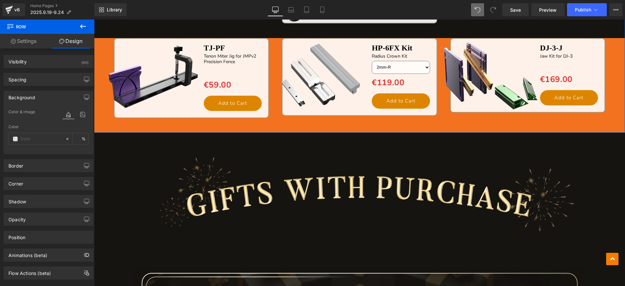
type input "#f27220"
type input "100"
click at [42, 133] on div "#f27220" at bounding box center [37, 138] width 56 height 11
click at [43, 133] on div "#f27220" at bounding box center [37, 138] width 56 height 11
click at [43, 136] on input "#f27220" at bounding box center [42, 138] width 42 height 7
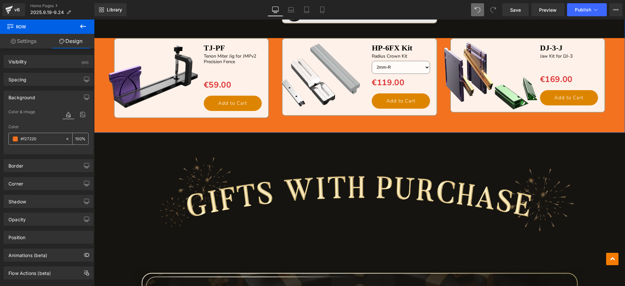
paste input "15141"
paste input "#151410"
type input "#151410#151410"
type input "0"
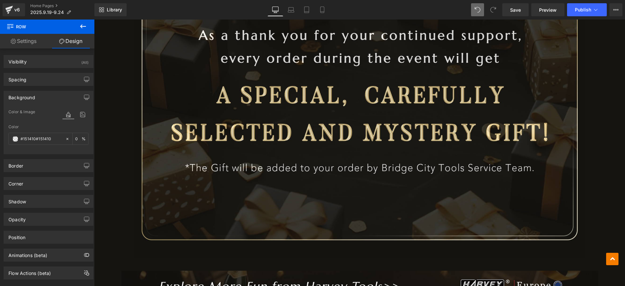
scroll to position [1424, 0]
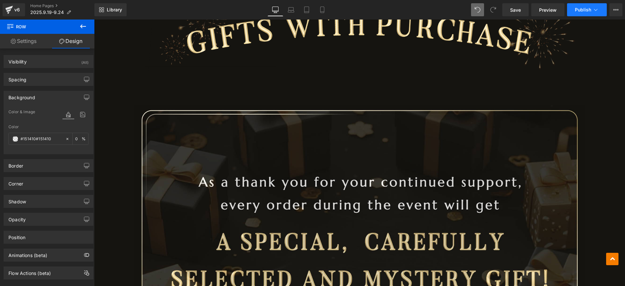
type input "#151410#151410"
click at [590, 16] on button "Publish" at bounding box center [587, 9] width 40 height 13
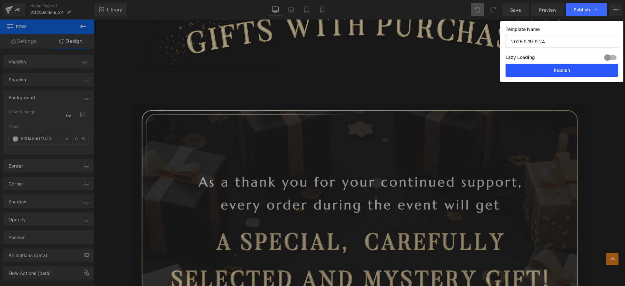
click at [576, 66] on button "Publish" at bounding box center [562, 70] width 113 height 13
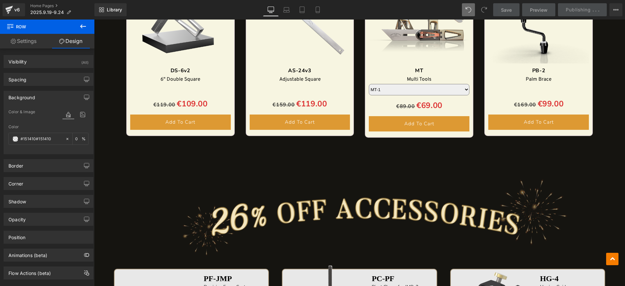
scroll to position [977, 0]
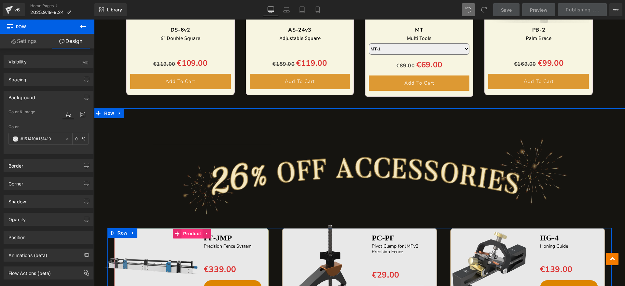
click at [182, 234] on span "Product" at bounding box center [192, 234] width 21 height 10
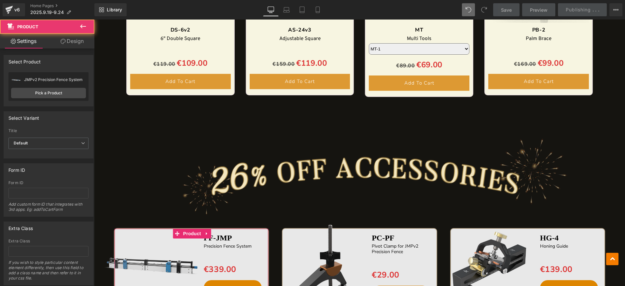
click at [63, 45] on link "Design" at bounding box center [72, 41] width 47 height 15
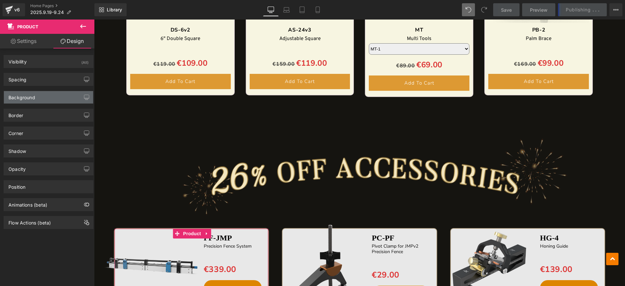
click at [35, 96] on div "Background" at bounding box center [48, 97] width 89 height 12
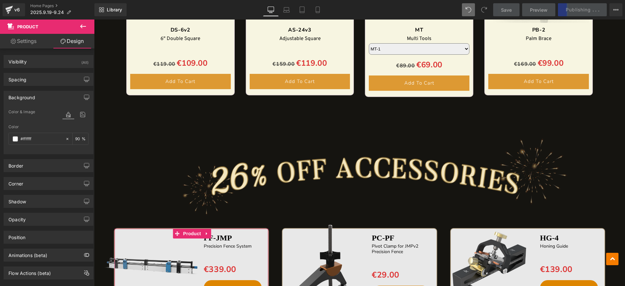
click at [35, 96] on div "Background" at bounding box center [48, 97] width 89 height 12
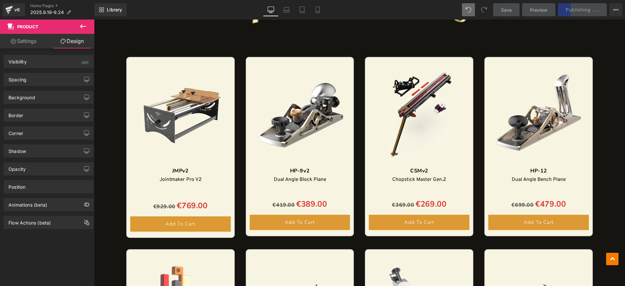
scroll to position [407, 0]
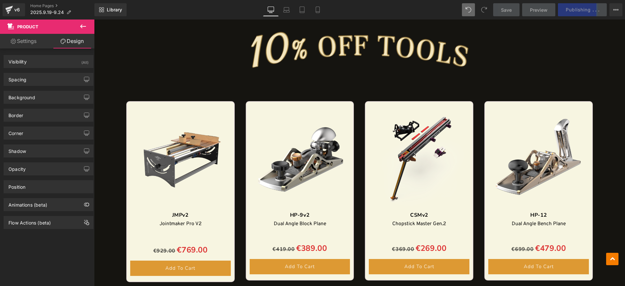
click at [174, 111] on div "Sale Off (P) Image JMPv2 Text Block Jointmaker Pro V2 Text Block Separator €929…" at bounding box center [180, 191] width 108 height 181
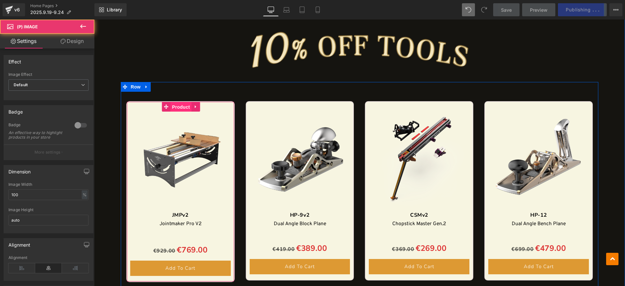
click at [177, 106] on span "Product" at bounding box center [181, 107] width 21 height 10
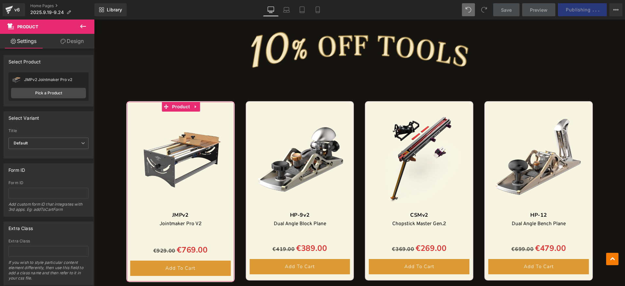
click at [78, 43] on link "Design" at bounding box center [72, 41] width 47 height 15
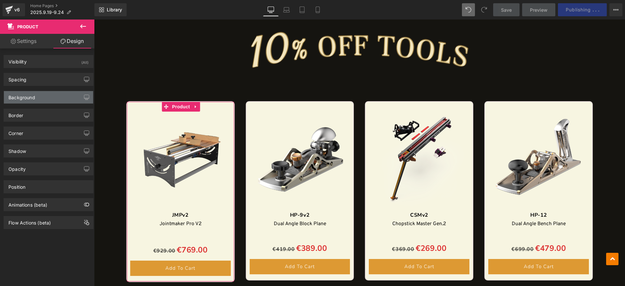
type input "#f7f5e1"
click at [48, 93] on div "Background" at bounding box center [48, 97] width 89 height 12
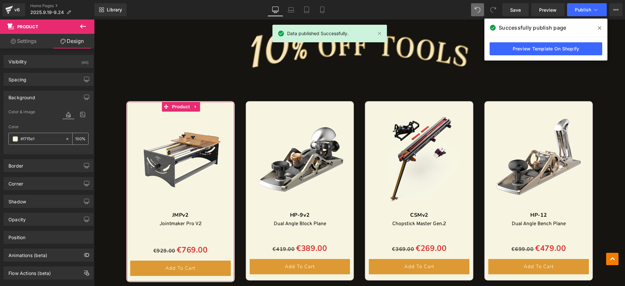
click at [77, 139] on input "100" at bounding box center [78, 138] width 7 height 7
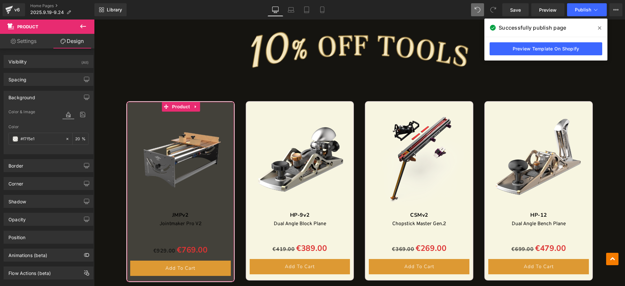
type input "2"
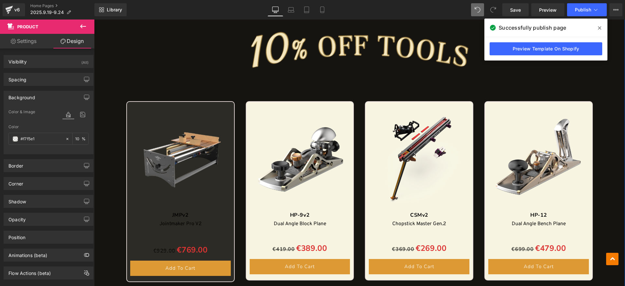
type input "100"
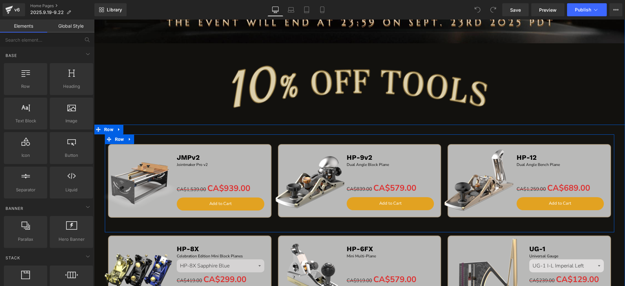
scroll to position [326, 0]
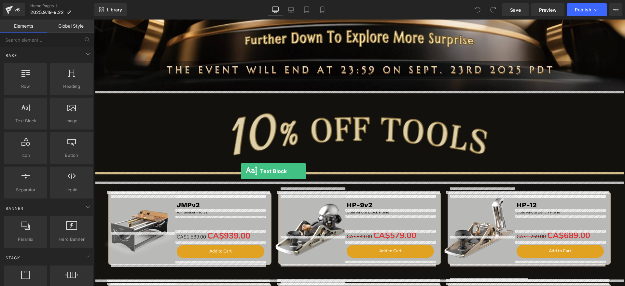
drag, startPoint x: 166, startPoint y: 173, endPoint x: 241, endPoint y: 171, distance: 74.6
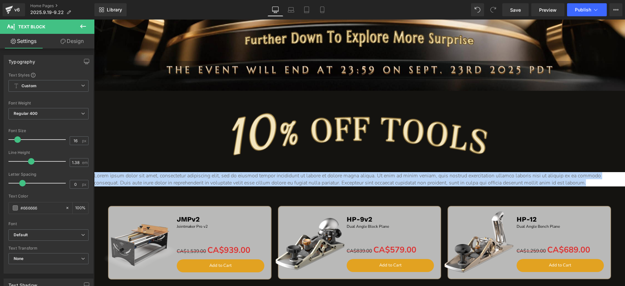
drag, startPoint x: 594, startPoint y: 182, endPoint x: 188, endPoint y: 190, distance: 406.7
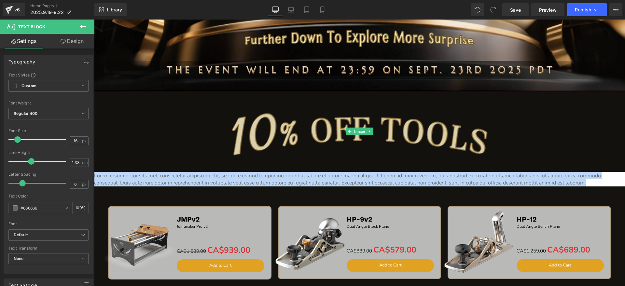
paste div
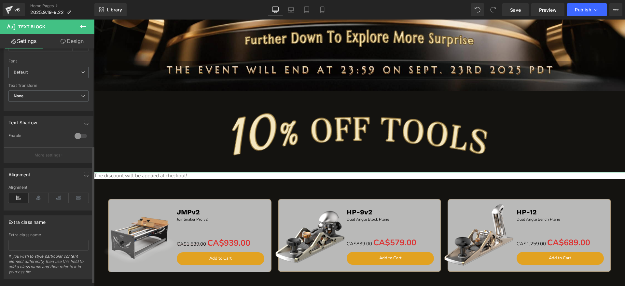
scroll to position [175, 0]
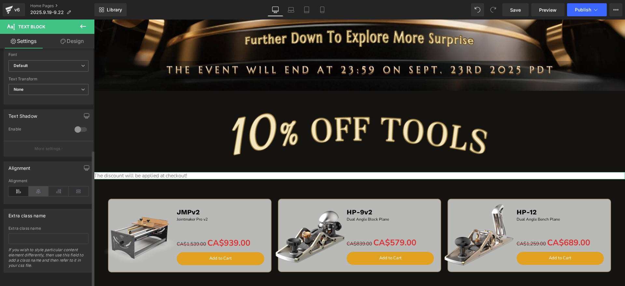
click at [36, 187] on icon at bounding box center [39, 192] width 20 height 10
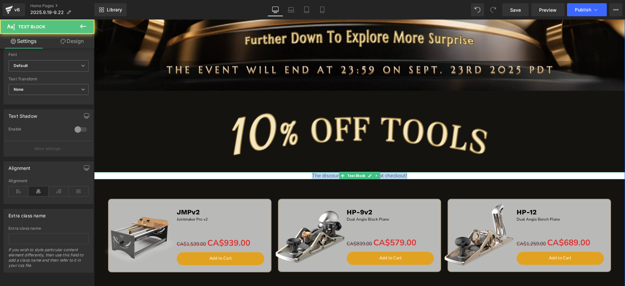
drag, startPoint x: 427, startPoint y: 175, endPoint x: 272, endPoint y: 175, distance: 154.6
click at [272, 175] on p "The discount will be applied at checkout!" at bounding box center [359, 175] width 531 height 7
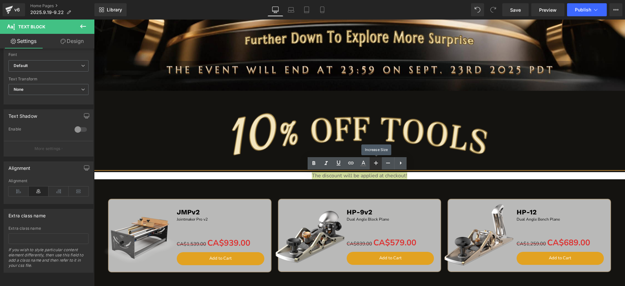
click at [373, 162] on icon at bounding box center [376, 163] width 8 height 8
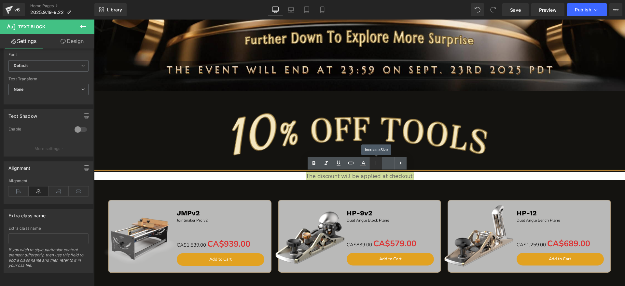
click at [373, 162] on icon at bounding box center [376, 163] width 8 height 8
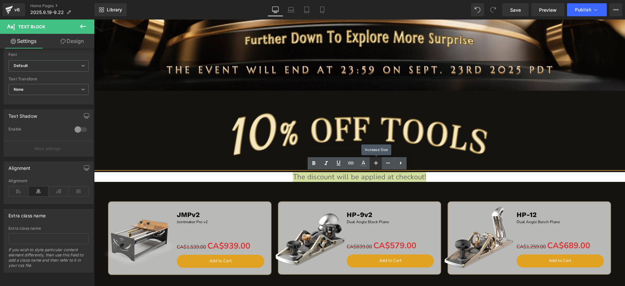
click at [373, 162] on icon at bounding box center [376, 163] width 8 height 8
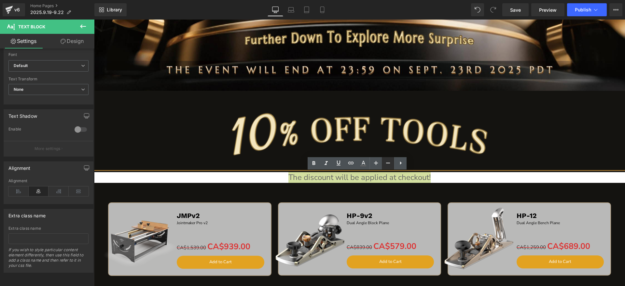
click at [385, 161] on icon at bounding box center [388, 163] width 8 height 8
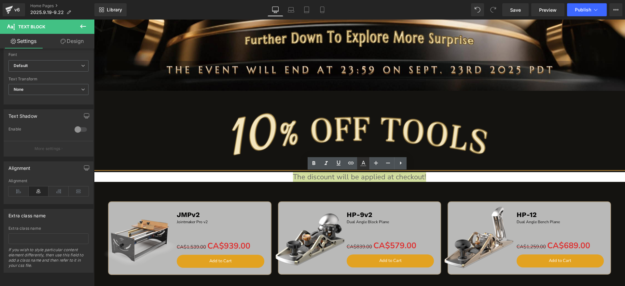
click at [364, 164] on icon at bounding box center [363, 164] width 8 height 8
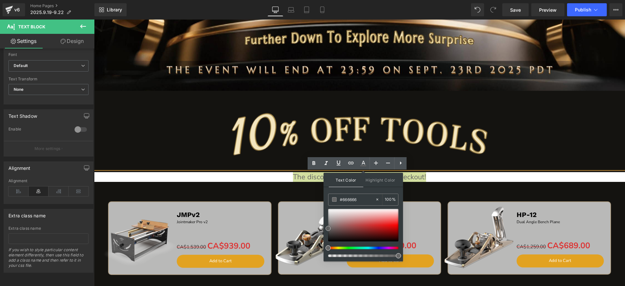
click at [332, 211] on div at bounding box center [363, 225] width 70 height 33
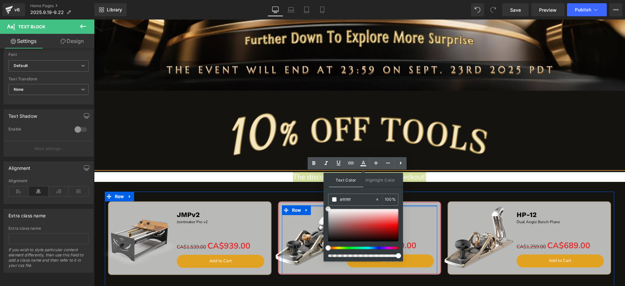
drag, startPoint x: 323, startPoint y: 207, endPoint x: 320, endPoint y: 205, distance: 3.6
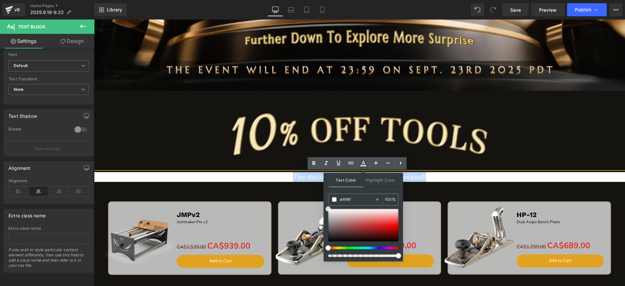
click at [269, 178] on p "The discount will be applied at checkout!" at bounding box center [359, 177] width 531 height 10
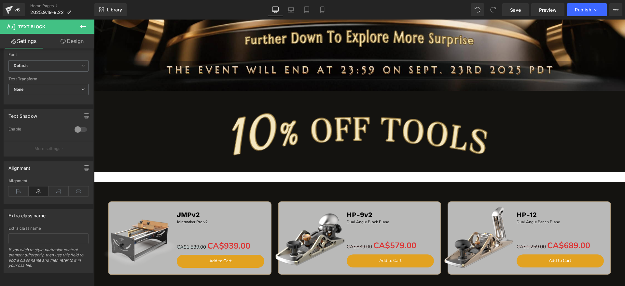
click at [71, 40] on link "Design" at bounding box center [72, 41] width 47 height 15
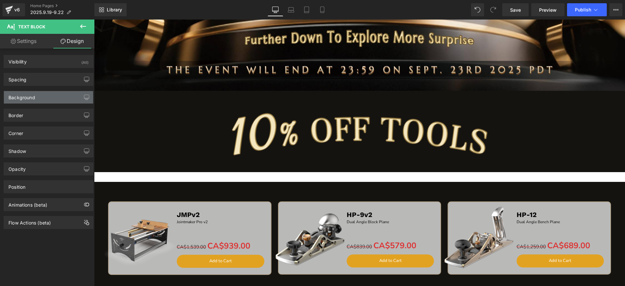
click at [36, 97] on div "Background" at bounding box center [48, 97] width 89 height 12
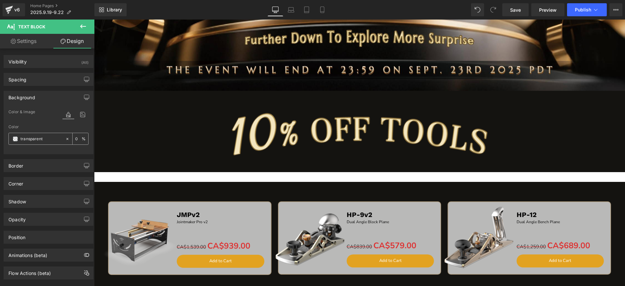
click at [65, 137] on icon at bounding box center [67, 139] width 5 height 5
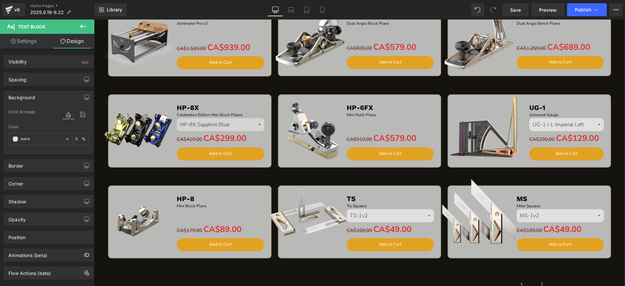
scroll to position [610, 0]
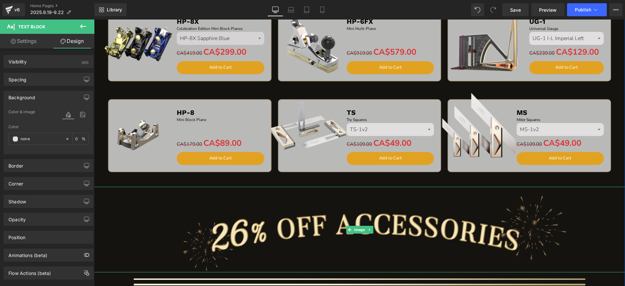
click at [110, 192] on div at bounding box center [359, 230] width 531 height 86
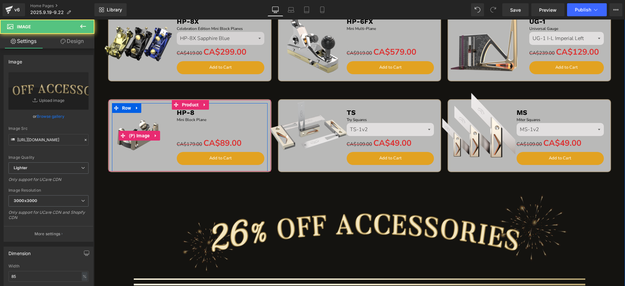
click at [99, 164] on link "Sale Off" at bounding box center [139, 135] width 81 height 73
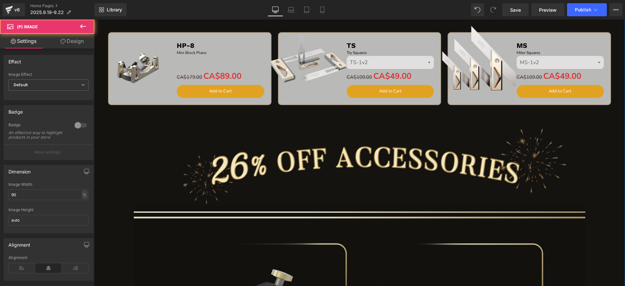
scroll to position [773, 0]
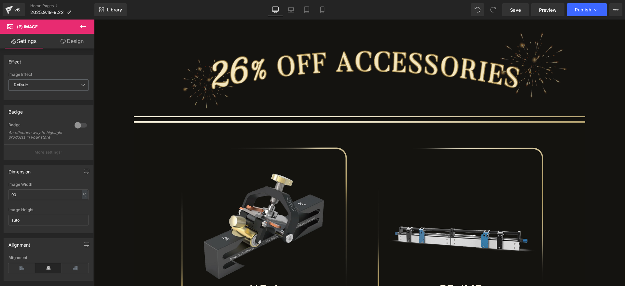
click at [119, 185] on link at bounding box center [359, 271] width 531 height 323
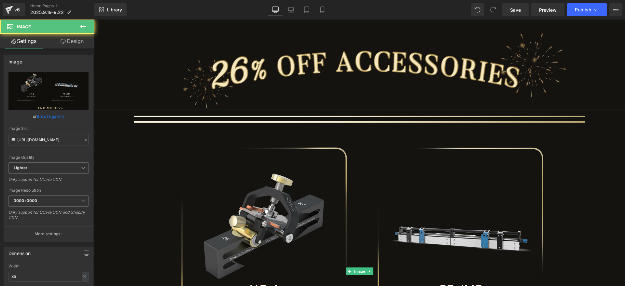
click at [105, 174] on link at bounding box center [359, 271] width 531 height 323
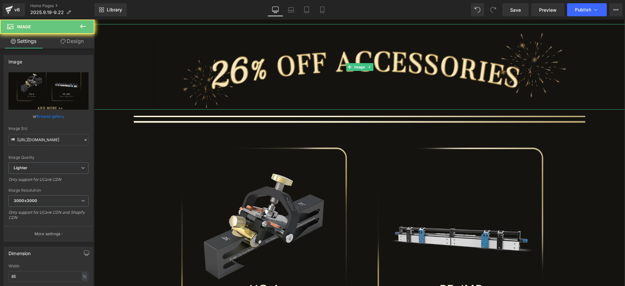
click at [98, 96] on div at bounding box center [359, 67] width 531 height 86
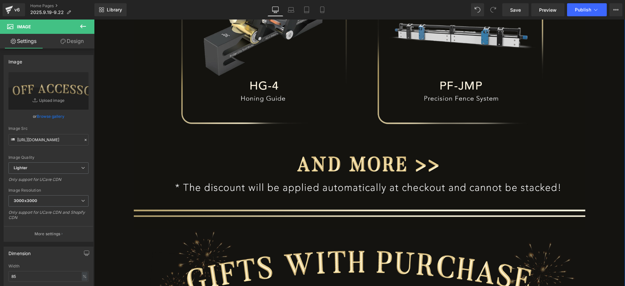
click at [100, 243] on div at bounding box center [359, 269] width 531 height 79
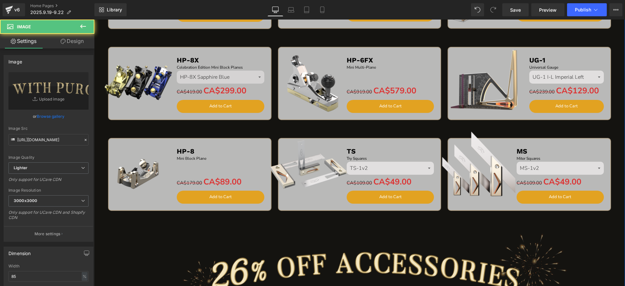
scroll to position [448, 0]
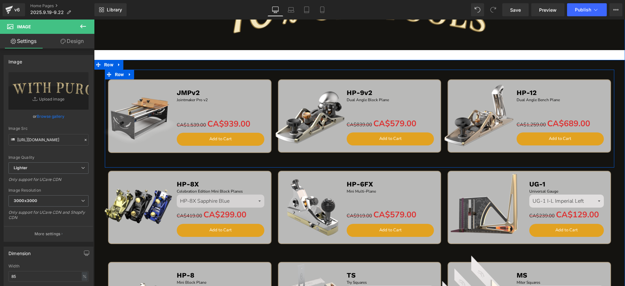
click at [262, 156] on div "Sale Off (P) Image JMPv2 Text Block Jointmaker Pro v2 Text Block Separator CA$1…" at bounding box center [190, 123] width 170 height 88
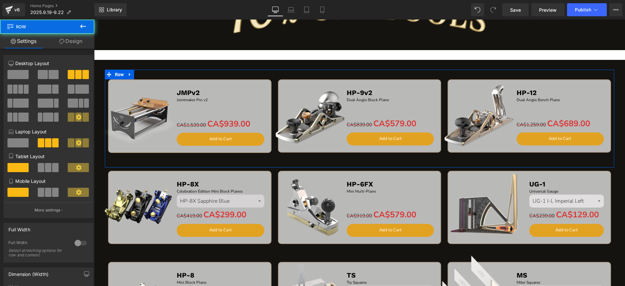
click at [78, 42] on link "Design" at bounding box center [70, 41] width 47 height 15
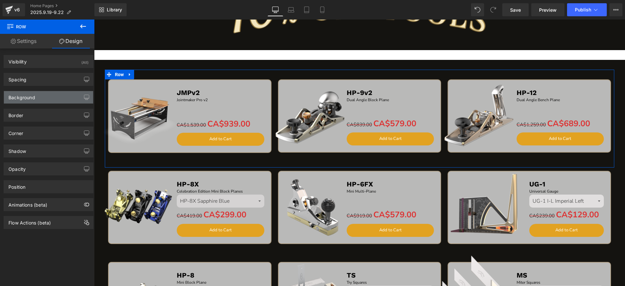
click at [41, 93] on div "Background" at bounding box center [48, 97] width 89 height 12
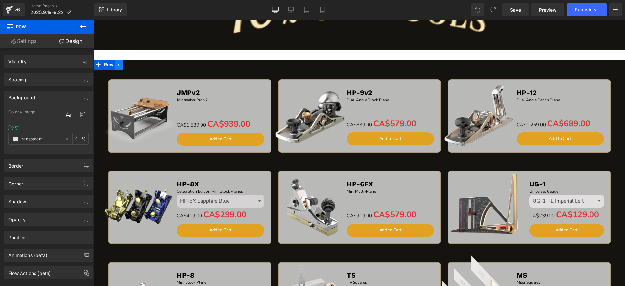
click at [118, 65] on icon at bounding box center [118, 64] width 1 height 3
click at [103, 65] on span "Row" at bounding box center [109, 65] width 12 height 10
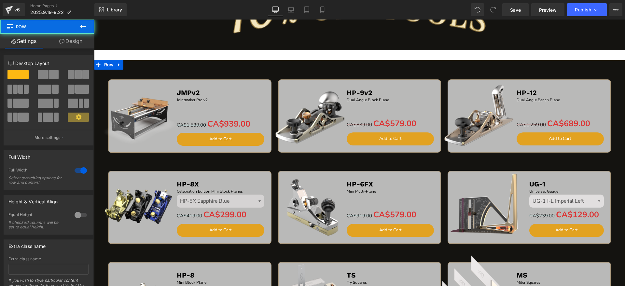
click at [83, 42] on link "Design" at bounding box center [70, 41] width 47 height 15
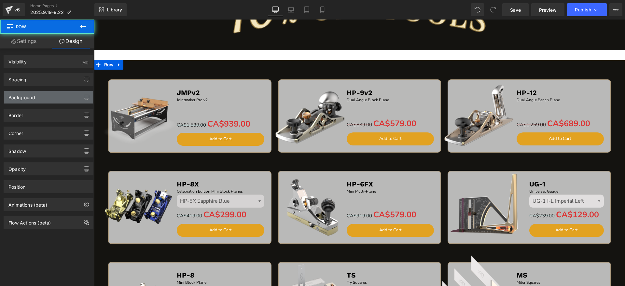
click at [50, 95] on div "Background" at bounding box center [48, 97] width 89 height 12
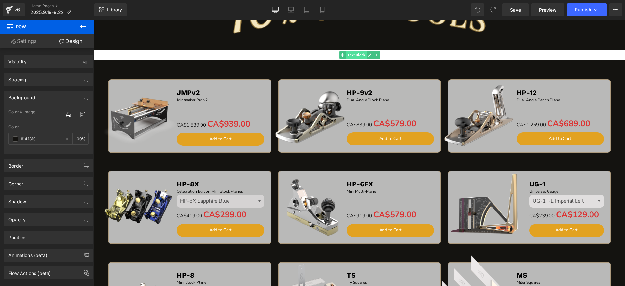
click at [363, 54] on span "Text Block" at bounding box center [356, 55] width 21 height 8
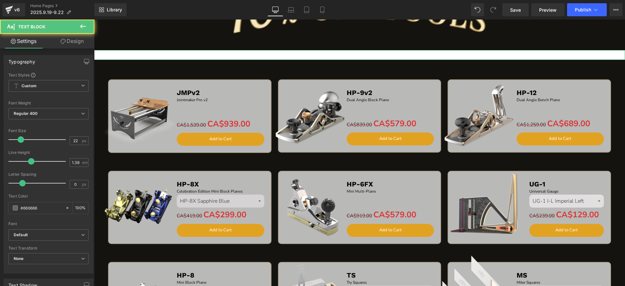
click at [73, 46] on link "Design" at bounding box center [72, 41] width 47 height 15
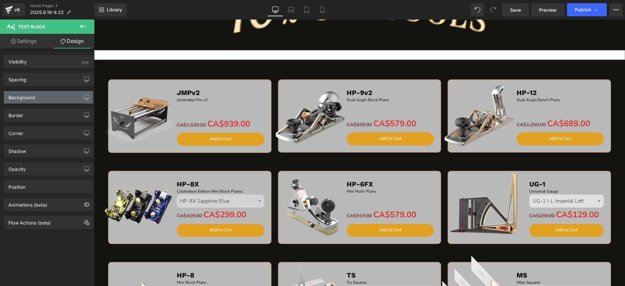
click at [24, 94] on div "Background" at bounding box center [21, 95] width 27 height 9
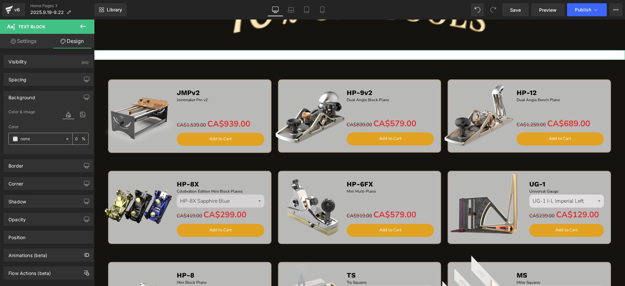
click at [42, 139] on input "text" at bounding box center [42, 138] width 42 height 7
paste input "#141310"
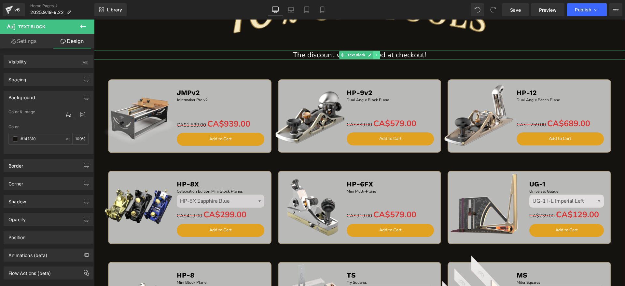
type input "#141310"
click at [373, 53] on link at bounding box center [376, 55] width 7 height 8
click at [373, 53] on link at bounding box center [373, 55] width 7 height 8
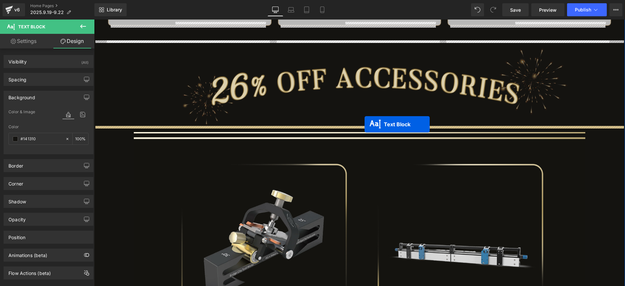
drag, startPoint x: 341, startPoint y: 63, endPoint x: 365, endPoint y: 124, distance: 65.7
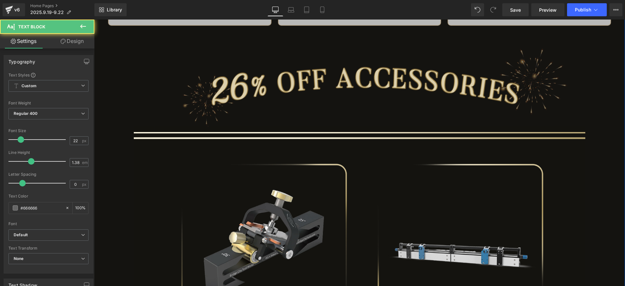
scroll to position [757, 0]
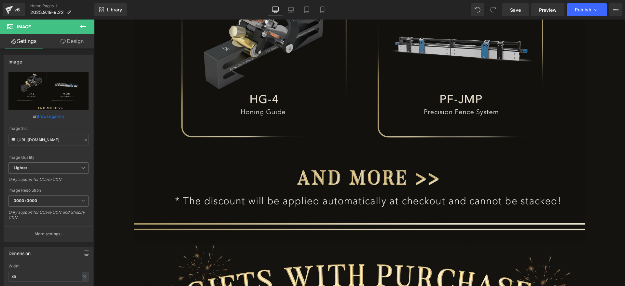
scroll to position [960, 0]
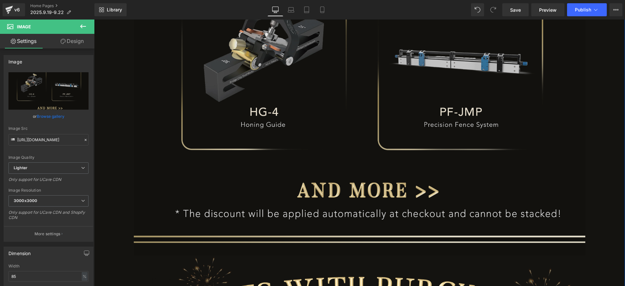
click at [314, 107] on img at bounding box center [359, 94] width 451 height 323
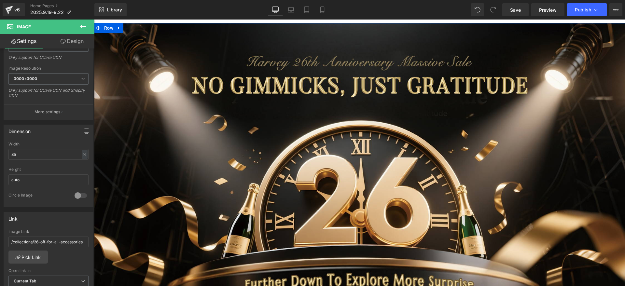
scroll to position [0, 0]
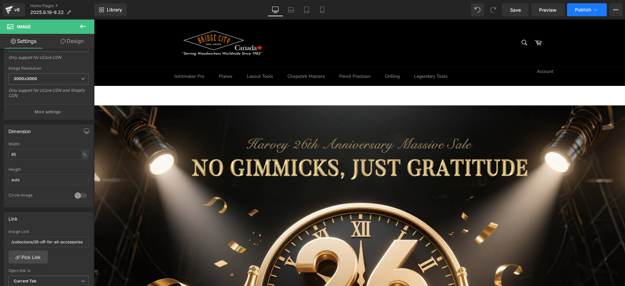
click at [592, 11] on button "Publish" at bounding box center [587, 9] width 40 height 13
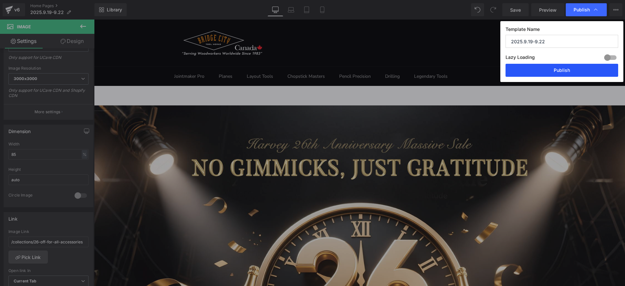
click at [575, 72] on button "Publish" at bounding box center [562, 70] width 113 height 13
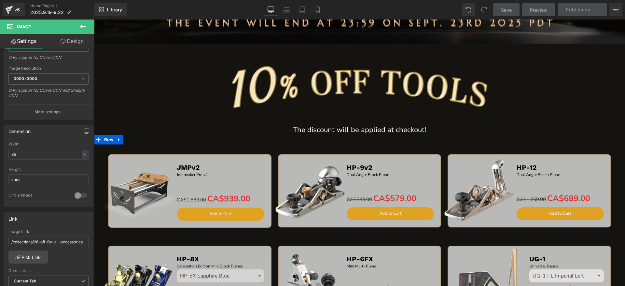
scroll to position [366, 0]
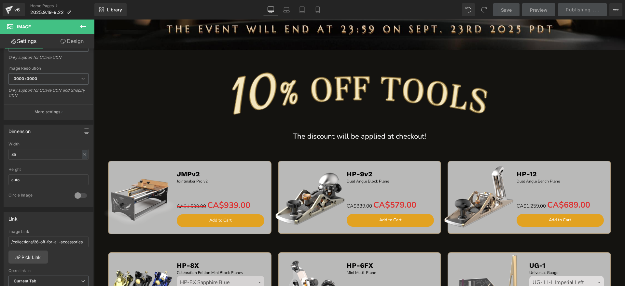
click at [502, 8] on span "Save" at bounding box center [506, 10] width 11 height 7
click at [365, 137] on icon at bounding box center [367, 136] width 4 height 4
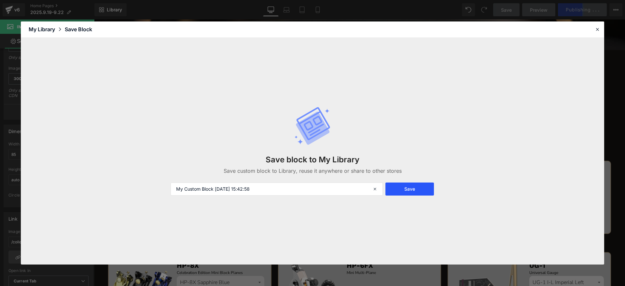
click at [389, 190] on button "Save" at bounding box center [409, 189] width 49 height 13
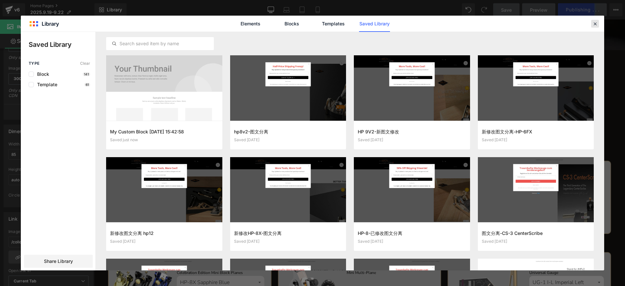
click at [594, 24] on icon at bounding box center [595, 24] width 6 height 6
